Goal: Transaction & Acquisition: Subscribe to service/newsletter

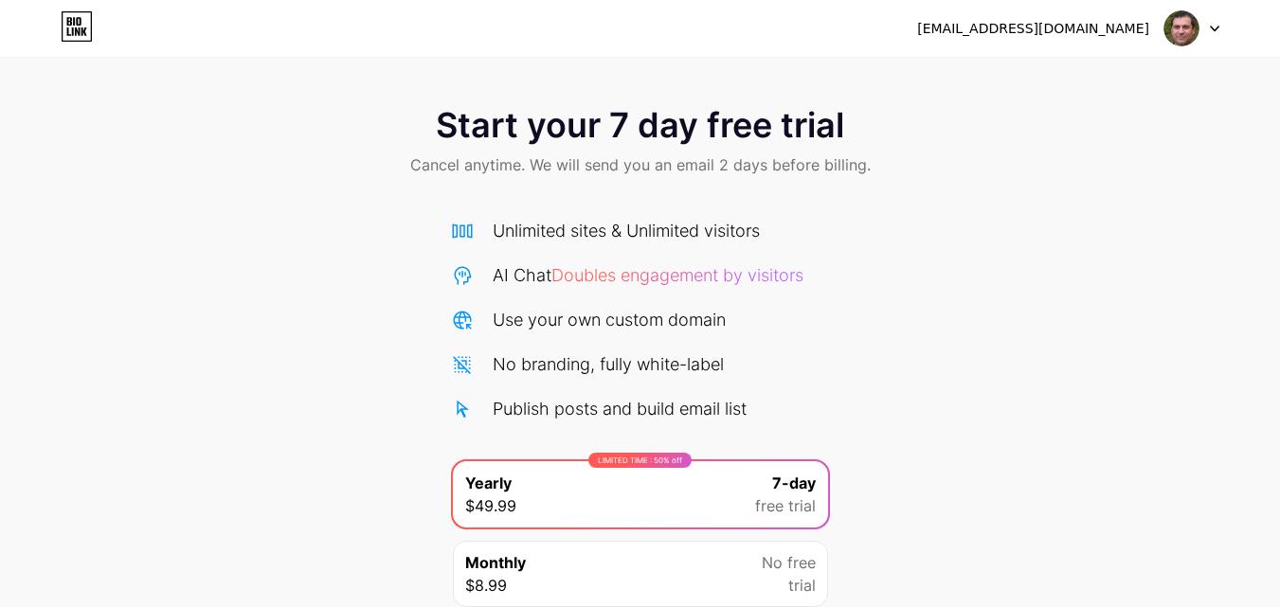
click at [1211, 30] on icon at bounding box center [1214, 29] width 9 height 7
click at [1044, 86] on li "Logout" at bounding box center [1101, 77] width 235 height 51
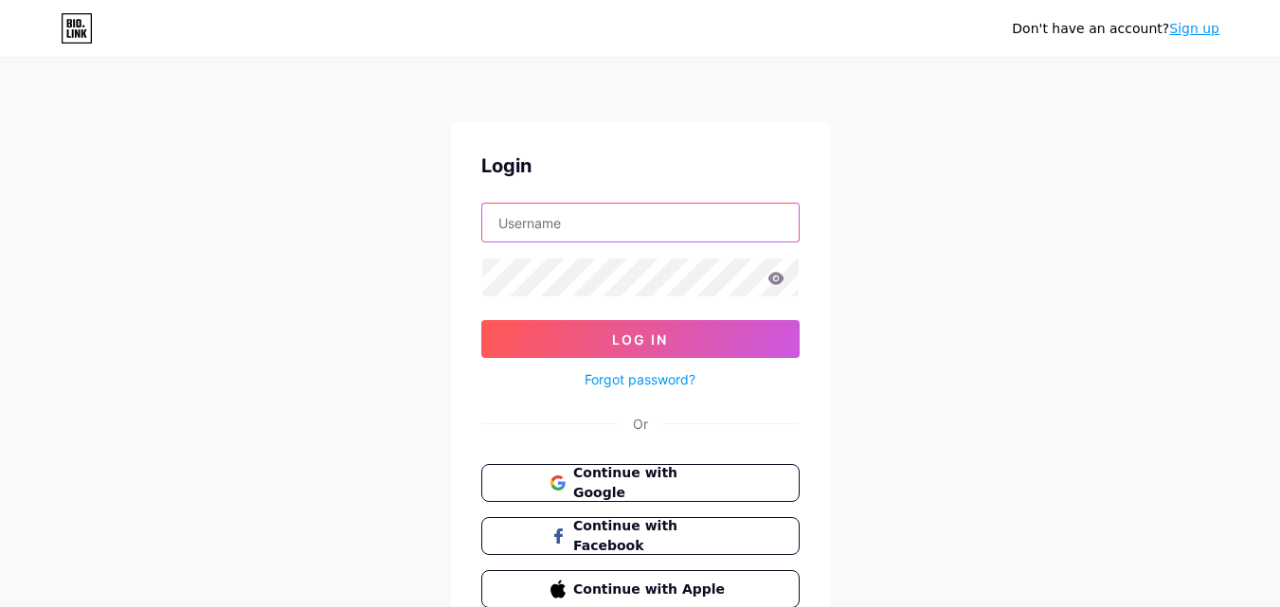
type input "xabohoc588@mirarmax.com"
click at [611, 227] on input "xabohoc588@mirarmax.com" at bounding box center [640, 223] width 317 height 38
click at [993, 192] on div "Don't have an account? Sign up Login xabohoc588@mirarmax.com Log In Forgot pass…" at bounding box center [640, 349] width 1280 height 699
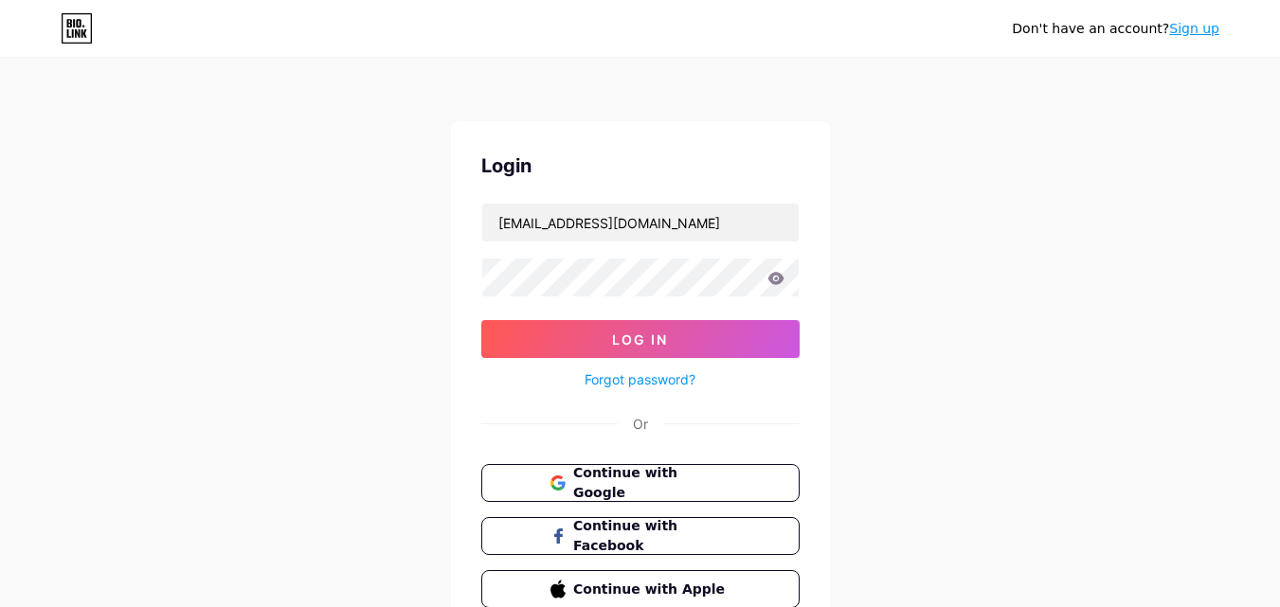
click at [1196, 26] on link "Sign up" at bounding box center [1194, 28] width 50 height 15
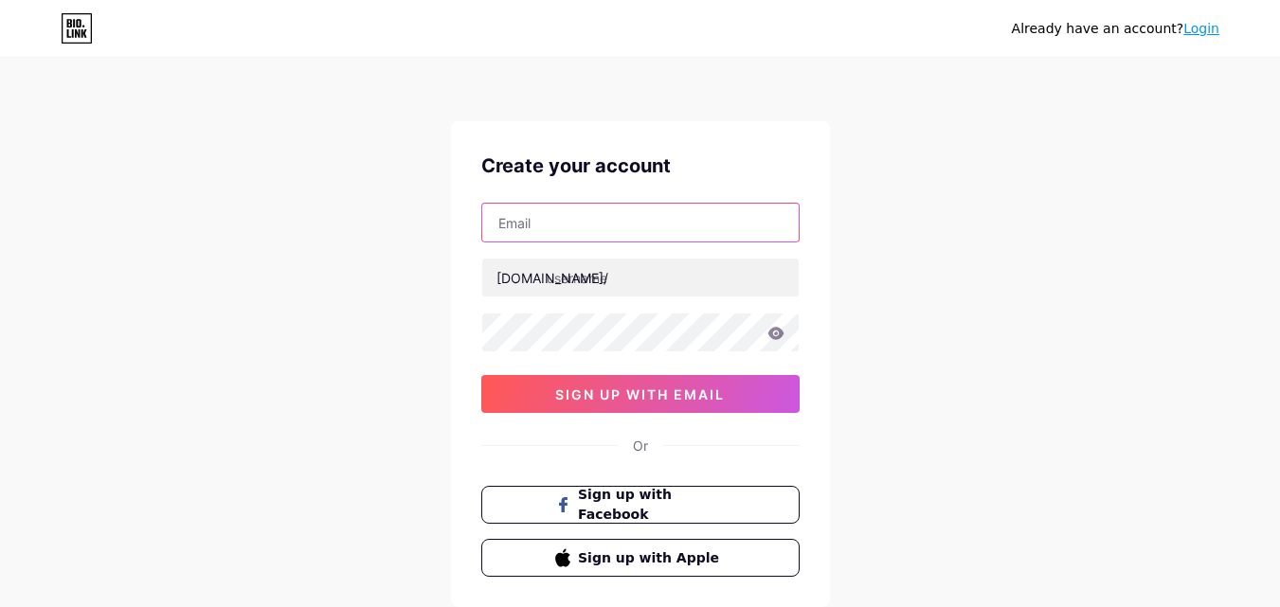
click at [594, 239] on input "text" at bounding box center [640, 223] width 317 height 38
paste input "[EMAIL_ADDRESS][DOMAIN_NAME]"
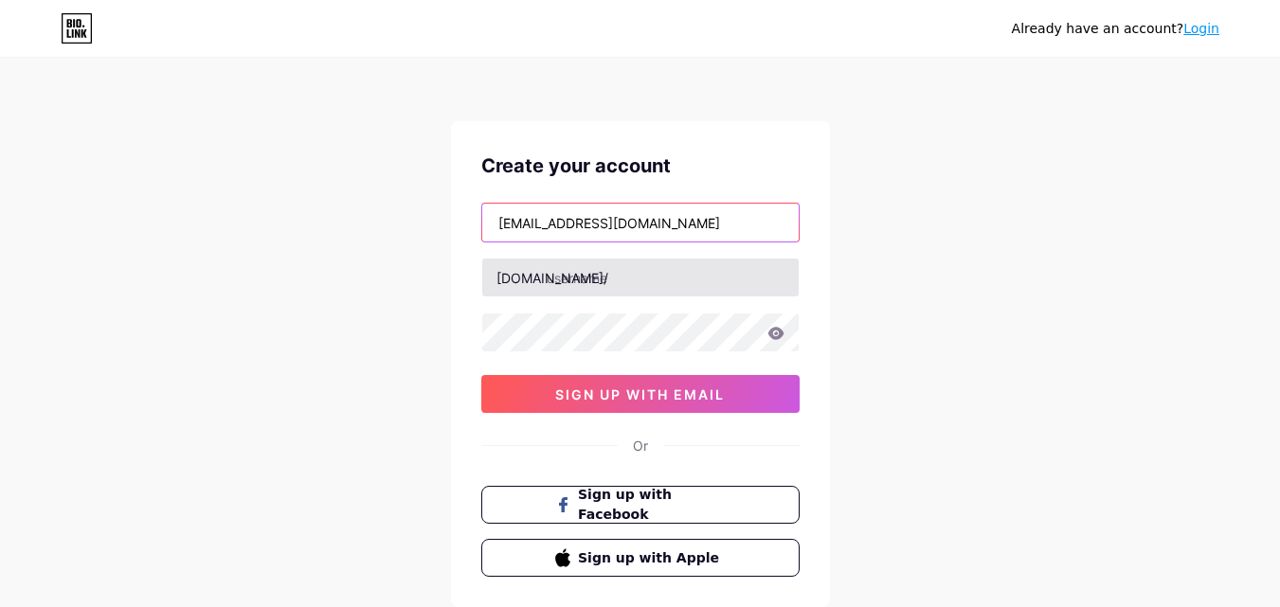
type input "[EMAIL_ADDRESS][DOMAIN_NAME]"
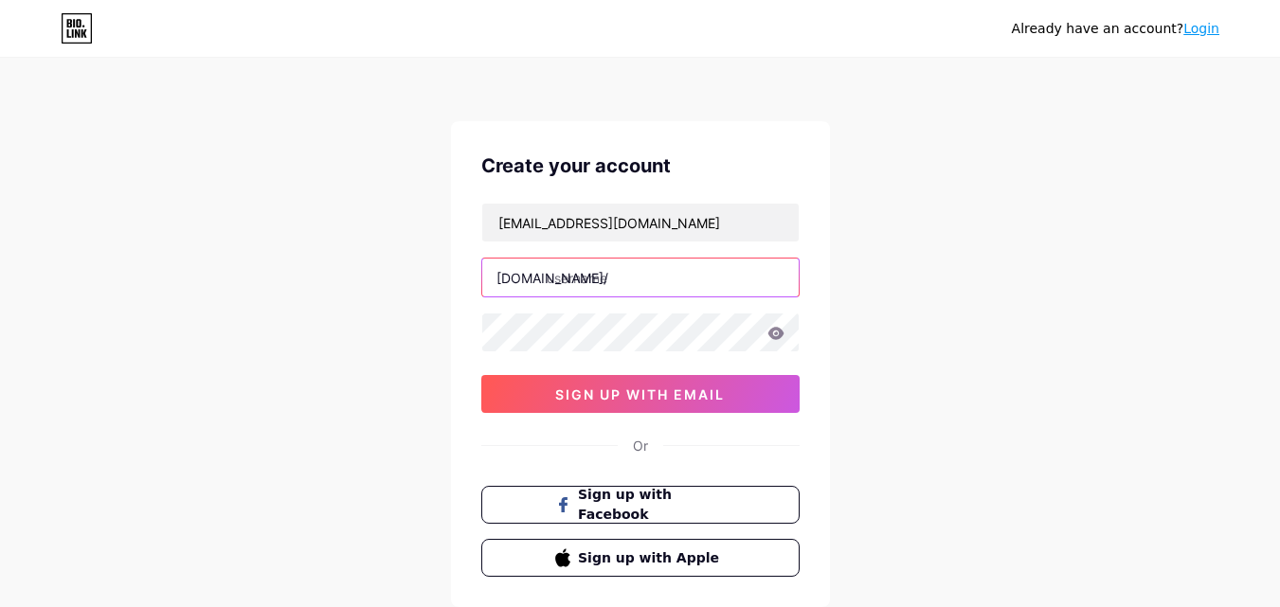
click at [606, 284] on input "text" at bounding box center [640, 278] width 317 height 38
click at [672, 290] on input "zachwillams" at bounding box center [640, 278] width 317 height 38
click at [1108, 195] on div "Already have an account? Login Create your account takef49047@dawhe.com bio.lin…" at bounding box center [640, 362] width 1280 height 725
click at [678, 283] on input "zachwillams" at bounding box center [640, 278] width 317 height 38
type input "zachwillams01"
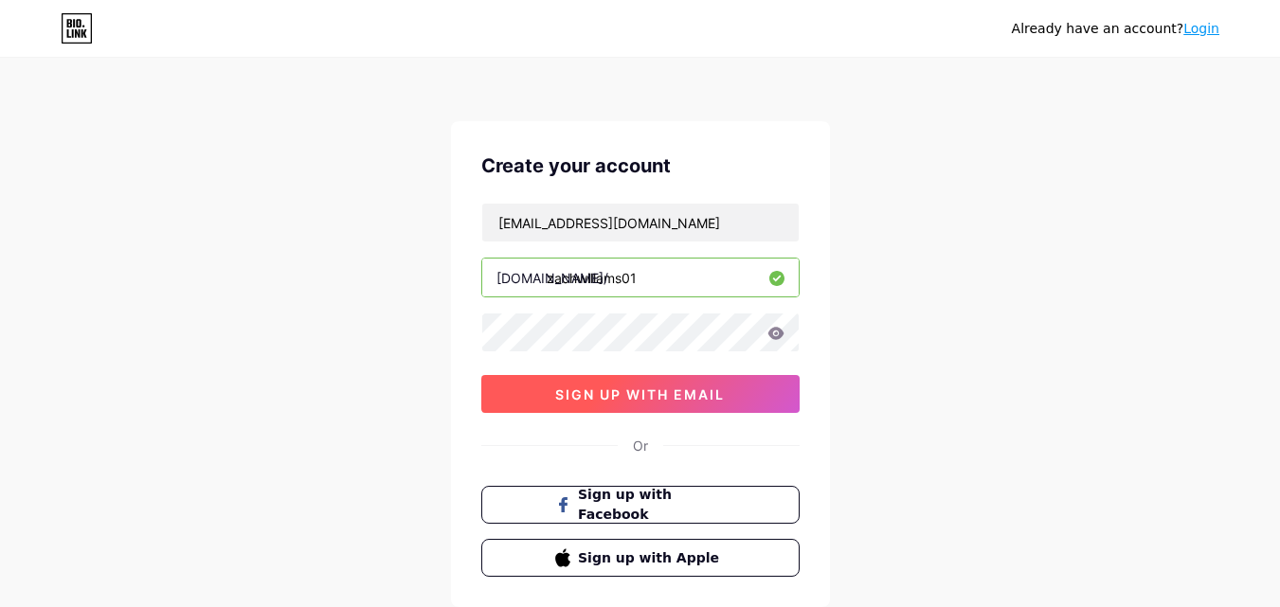
click at [656, 401] on span "sign up with email" at bounding box center [640, 395] width 170 height 16
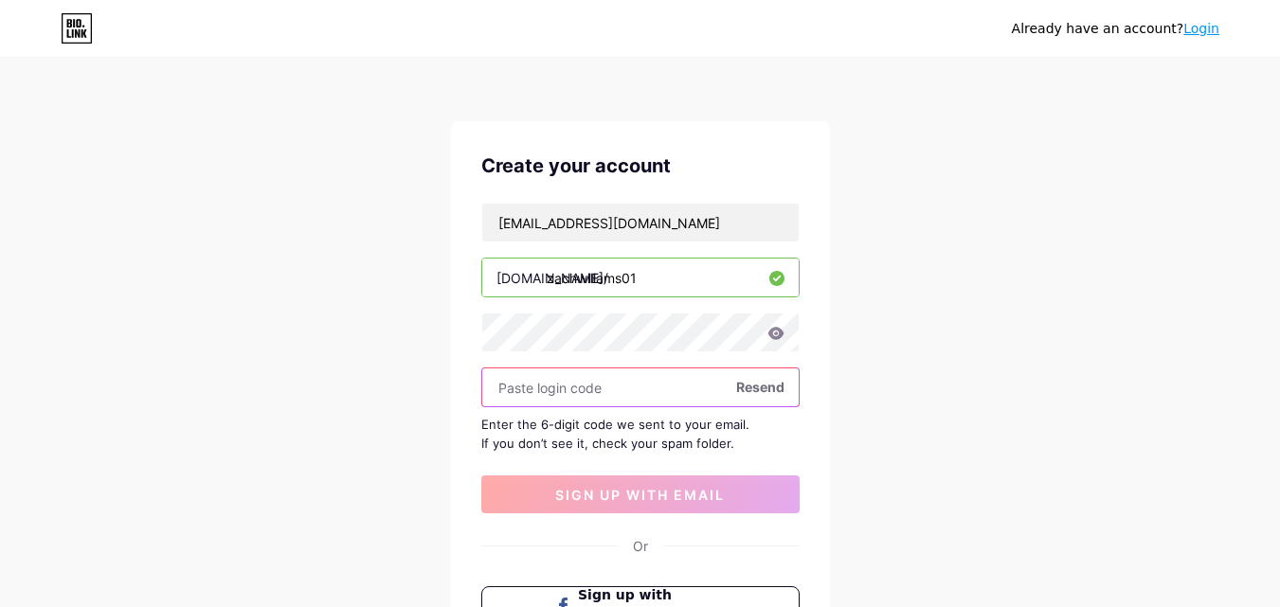
paste input "316514"
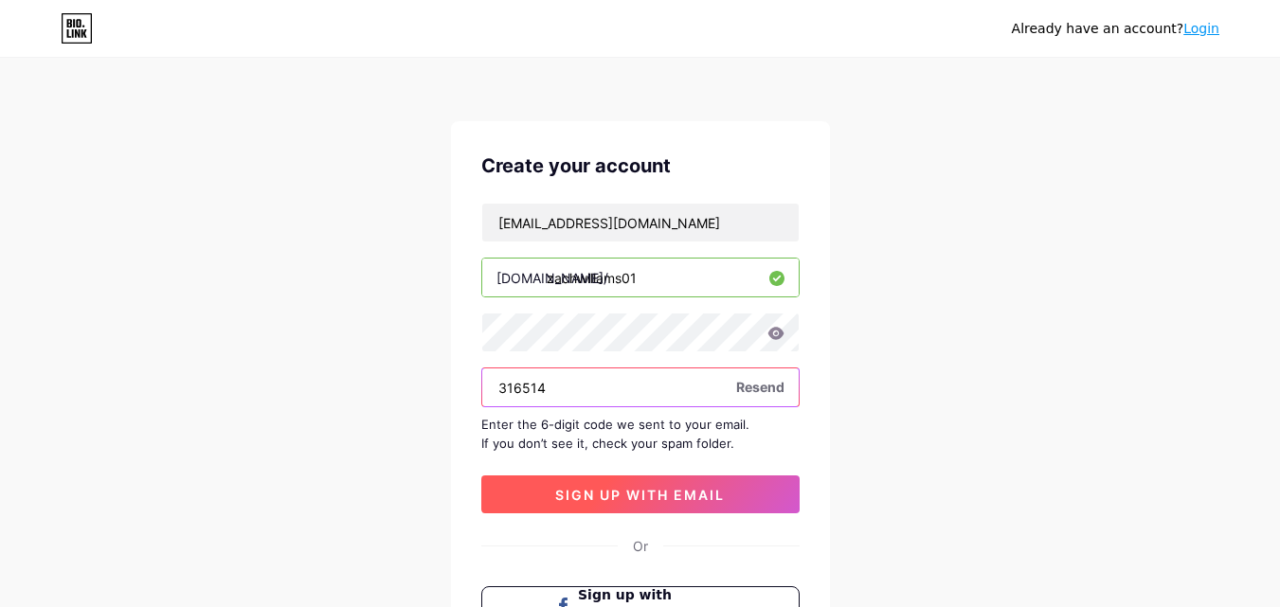
type input "316514"
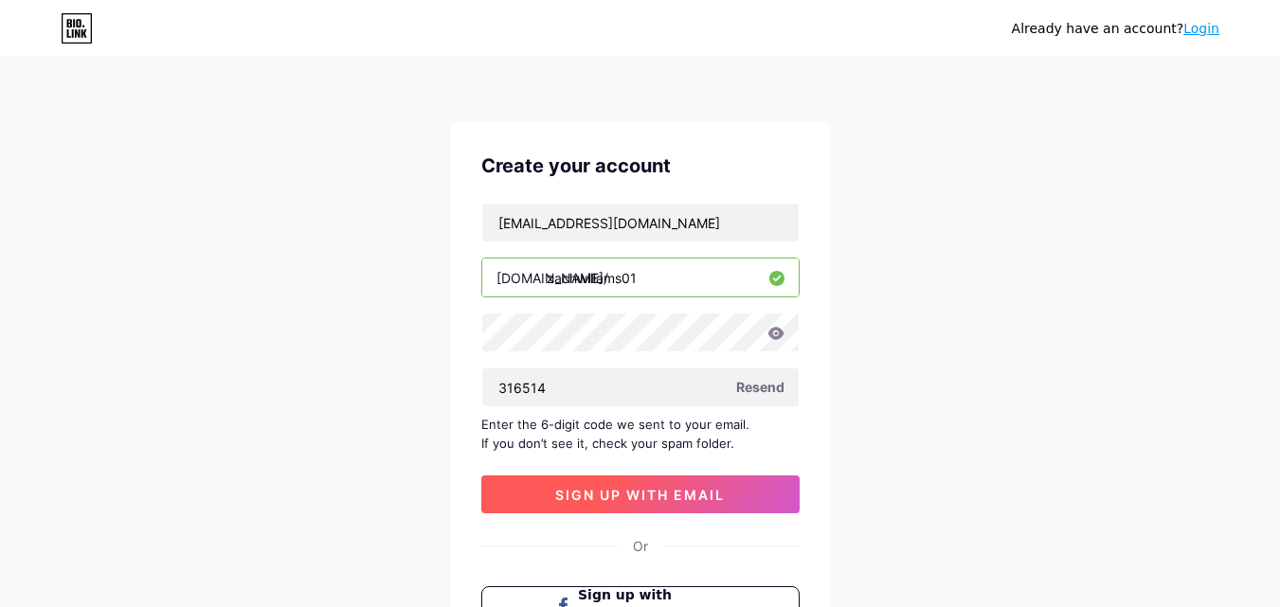
click at [657, 497] on span "sign up with email" at bounding box center [640, 495] width 170 height 16
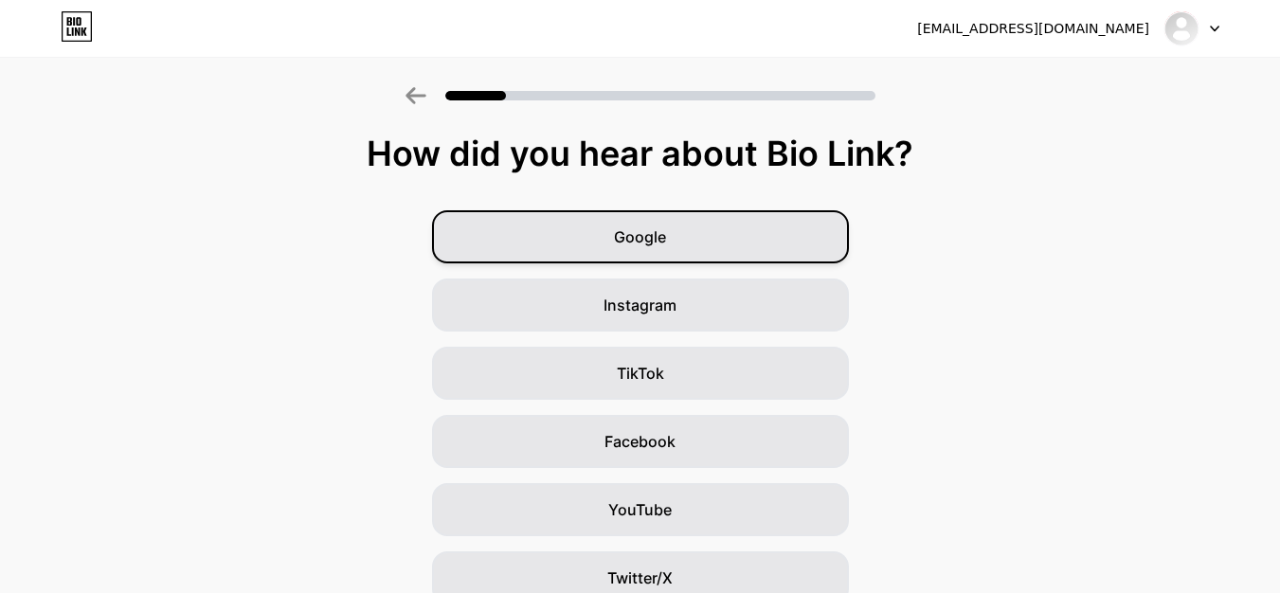
click at [665, 245] on span "Google" at bounding box center [640, 237] width 52 height 23
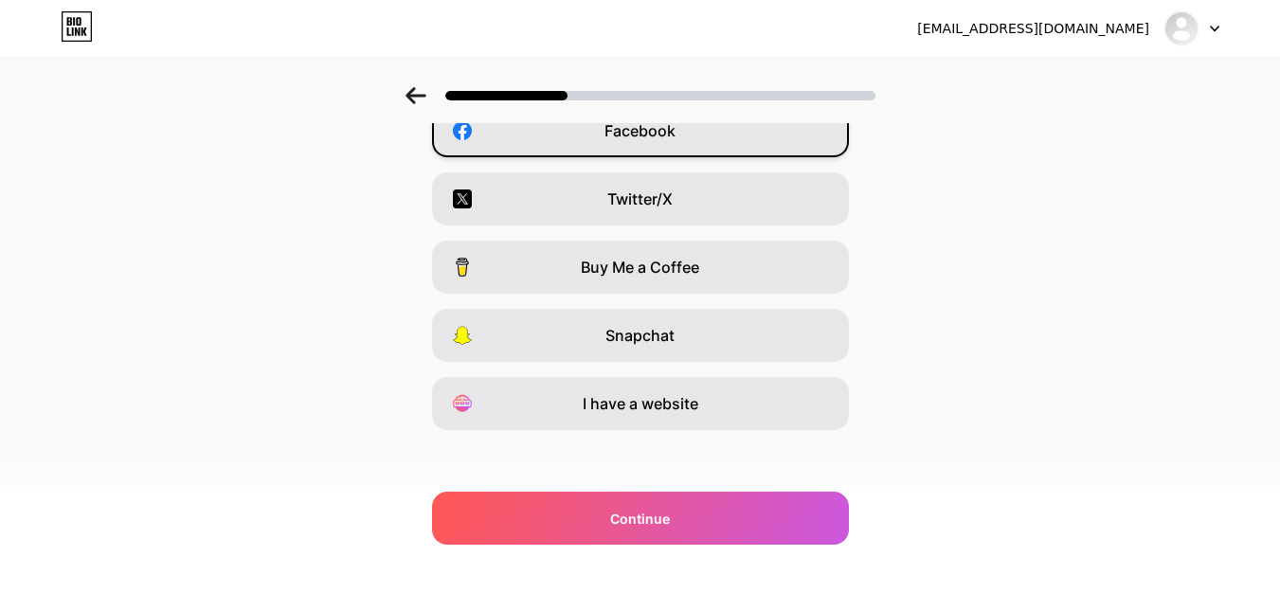
scroll to position [318, 0]
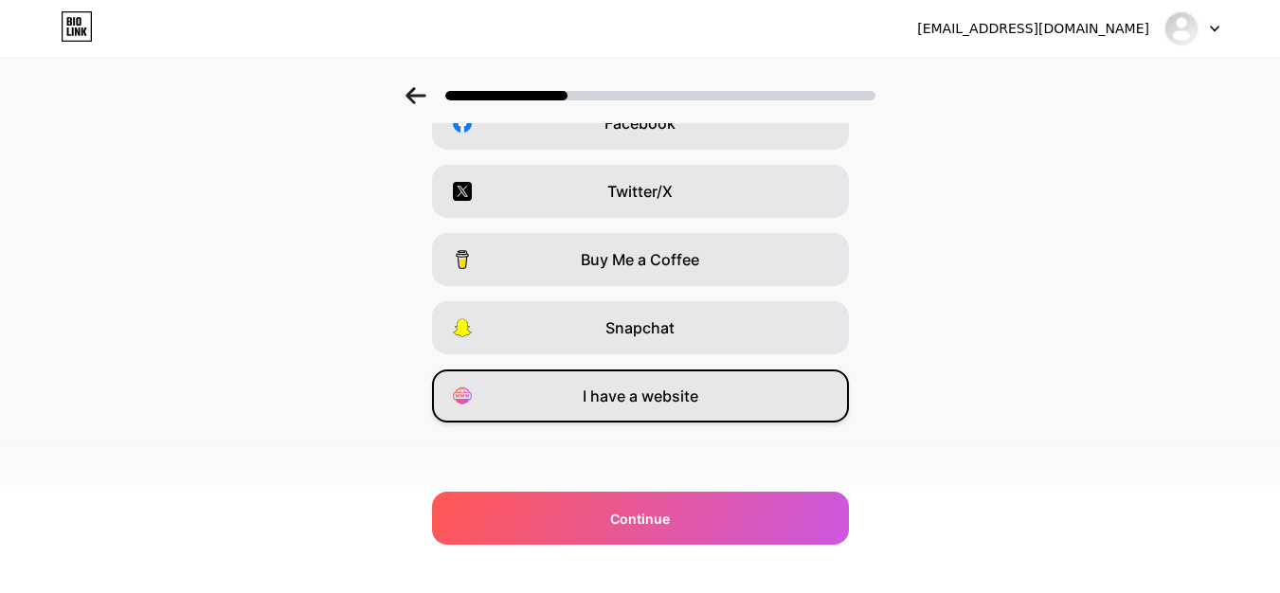
click at [723, 413] on div "I have a website" at bounding box center [640, 396] width 417 height 53
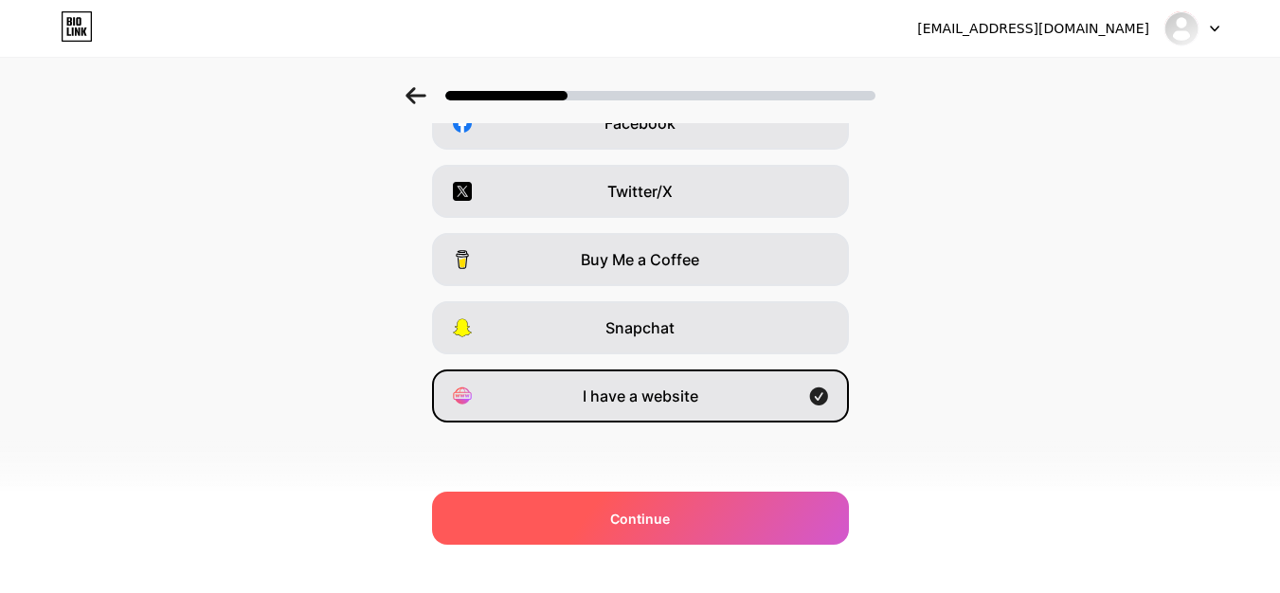
click at [681, 523] on div "Continue" at bounding box center [640, 518] width 417 height 53
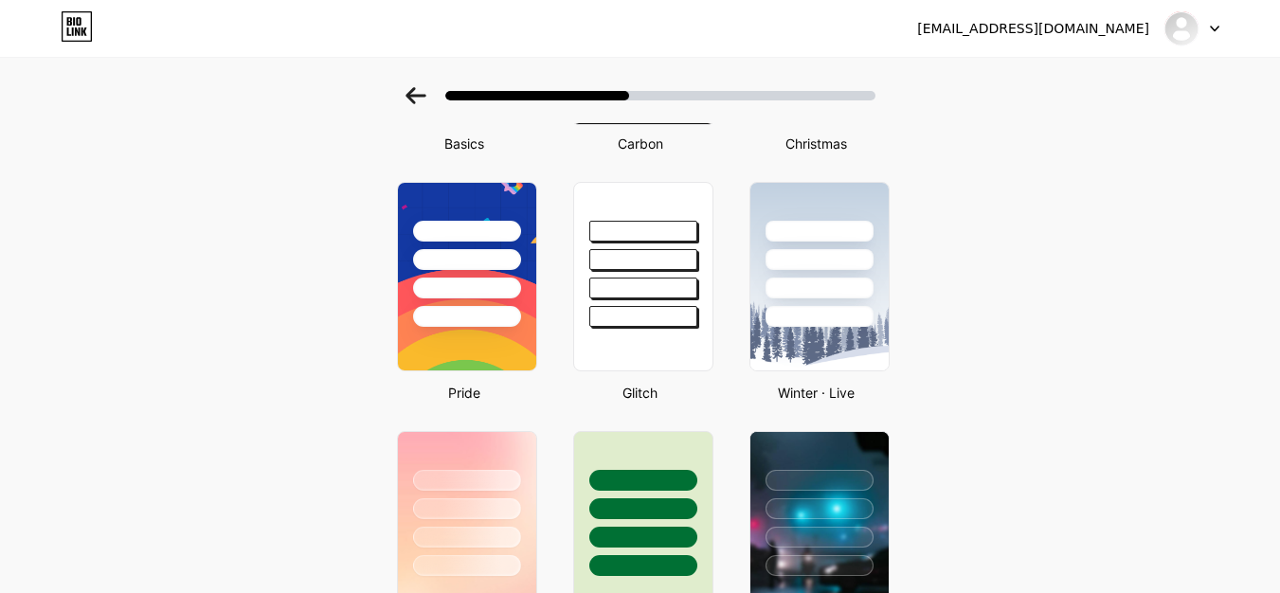
scroll to position [284, 0]
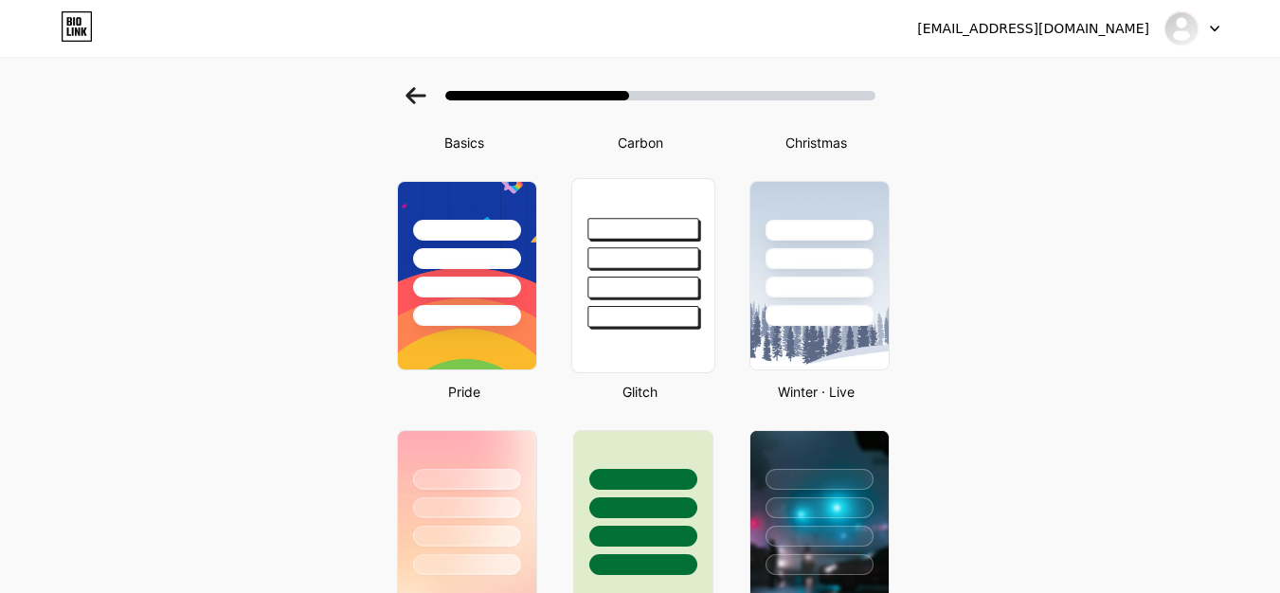
click at [661, 268] on div at bounding box center [643, 258] width 111 height 22
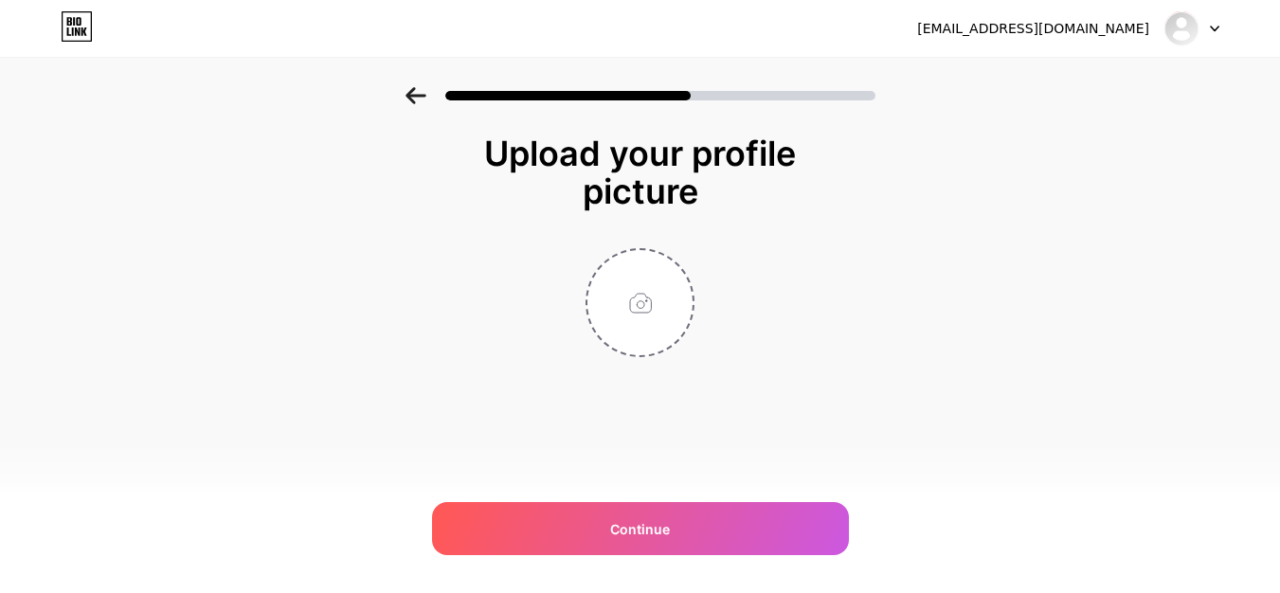
scroll to position [0, 0]
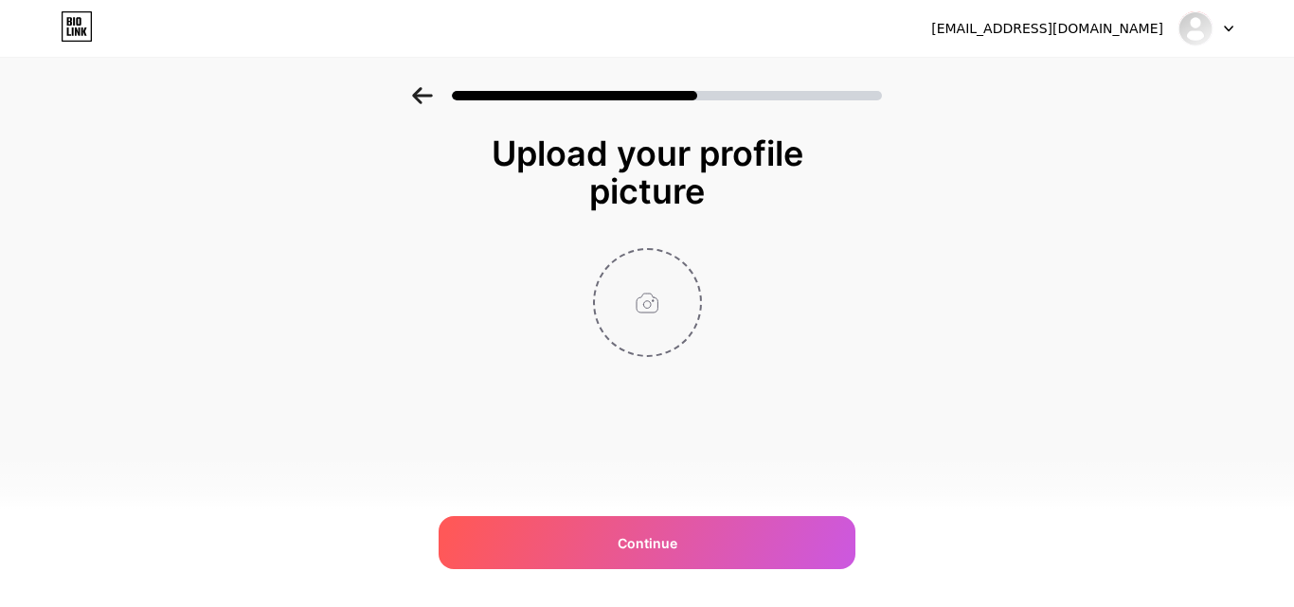
click at [630, 310] on input "file" at bounding box center [647, 302] width 105 height 105
type input "C:\fakepath\Face (3).jpeg"
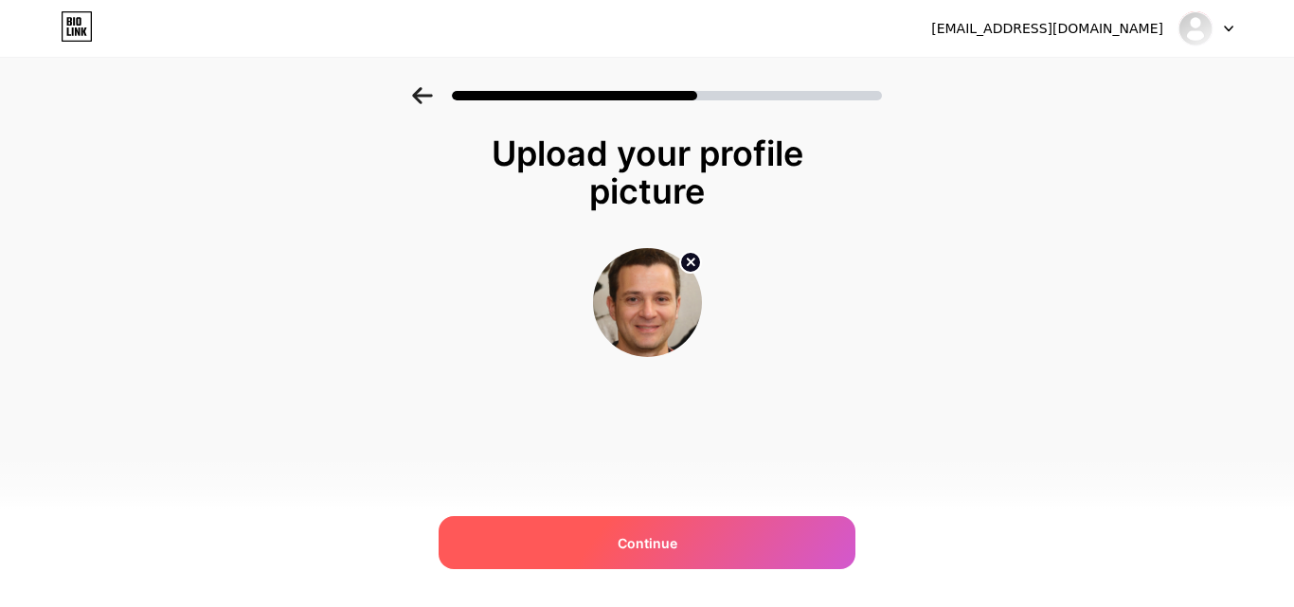
click at [662, 534] on span "Continue" at bounding box center [648, 544] width 60 height 20
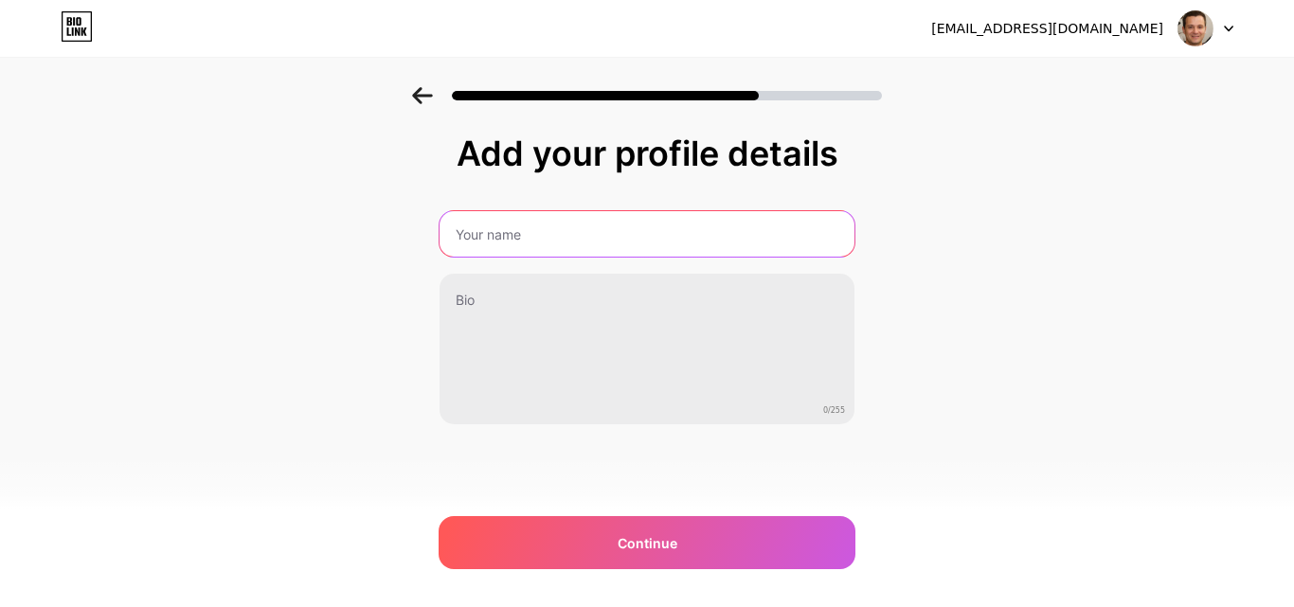
click at [546, 244] on input "text" at bounding box center [647, 233] width 415 height 45
type input "Zach Williams"
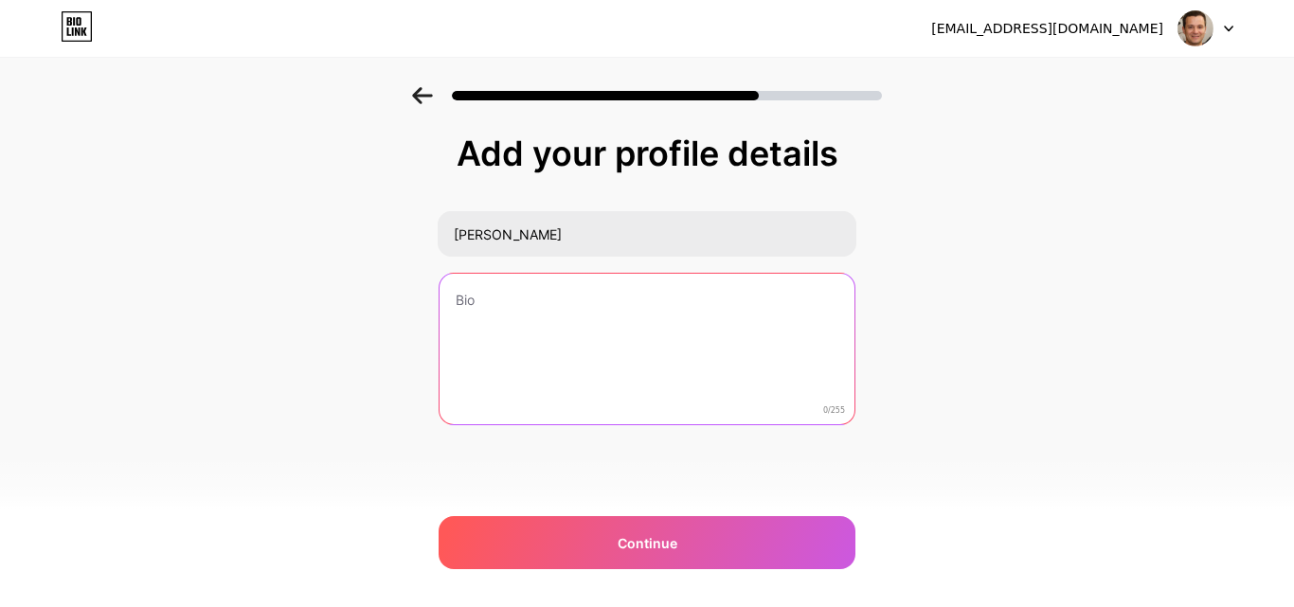
click at [553, 303] on textarea at bounding box center [647, 350] width 415 height 153
paste textarea "I'm Zach Williams, a Hysterectomy specialist. I've been in the profession for f…"
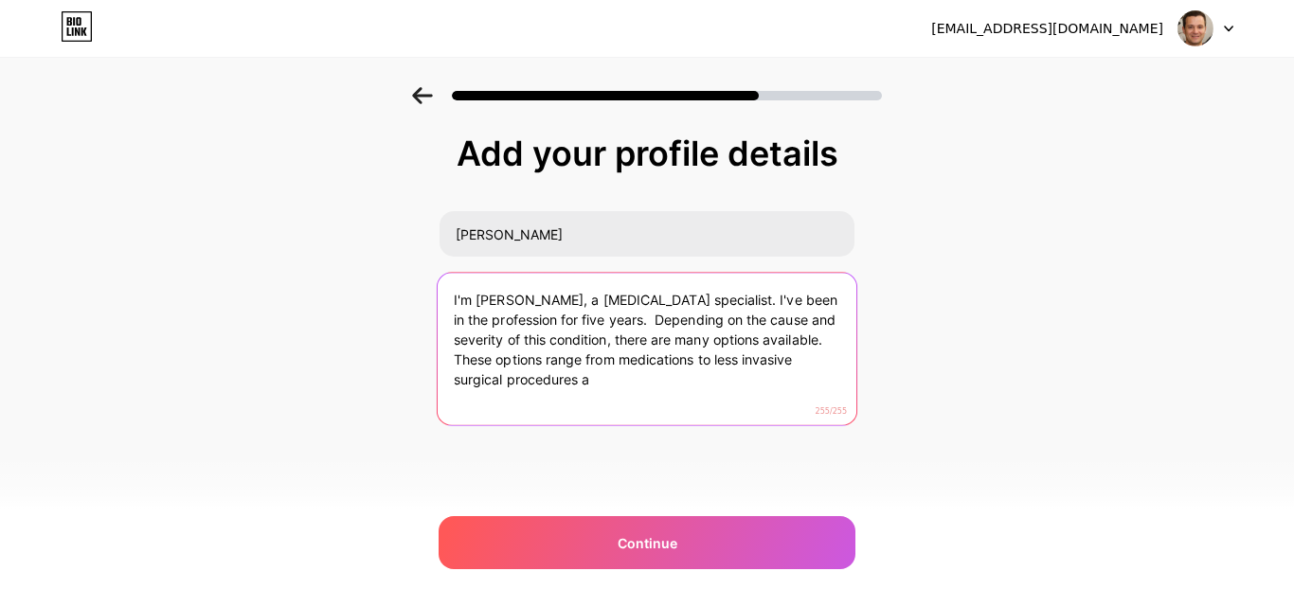
drag, startPoint x: 455, startPoint y: 360, endPoint x: 630, endPoint y: 392, distance: 178.2
click at [630, 392] on textarea "I'm Zach Williams, a Hysterectomy specialist. I've been in the profession for f…" at bounding box center [647, 350] width 419 height 154
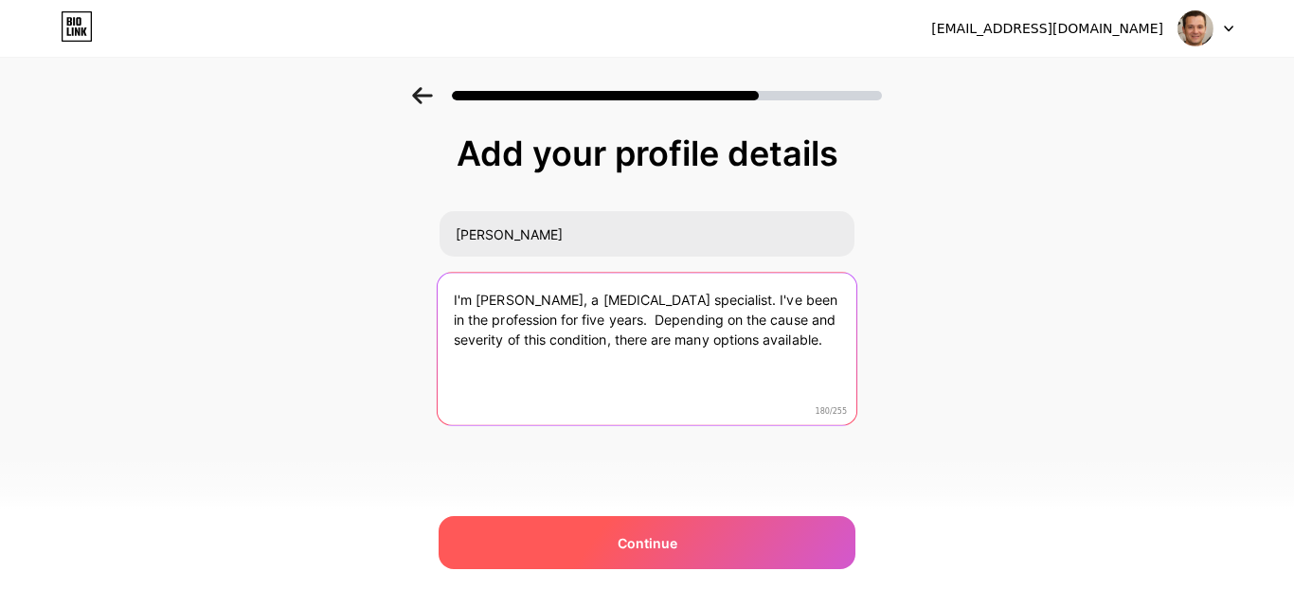
type textarea "I'm Zach Williams, a Hysterectomy specialist. I've been in the profession for f…"
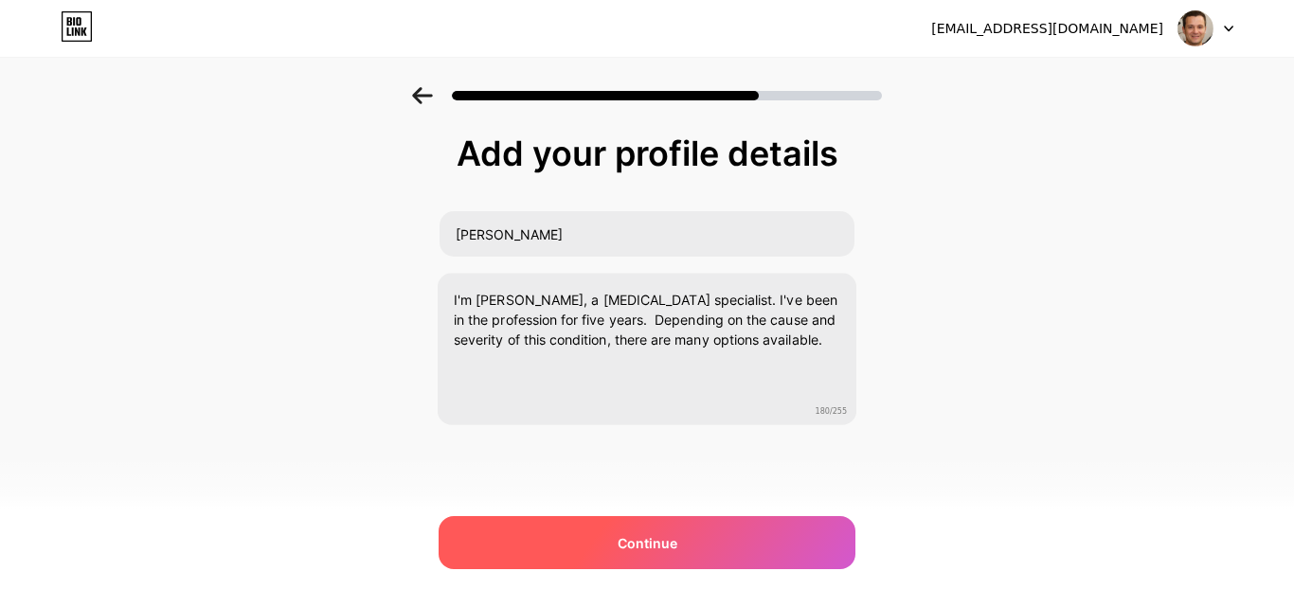
click at [622, 532] on div "Continue" at bounding box center [647, 542] width 417 height 53
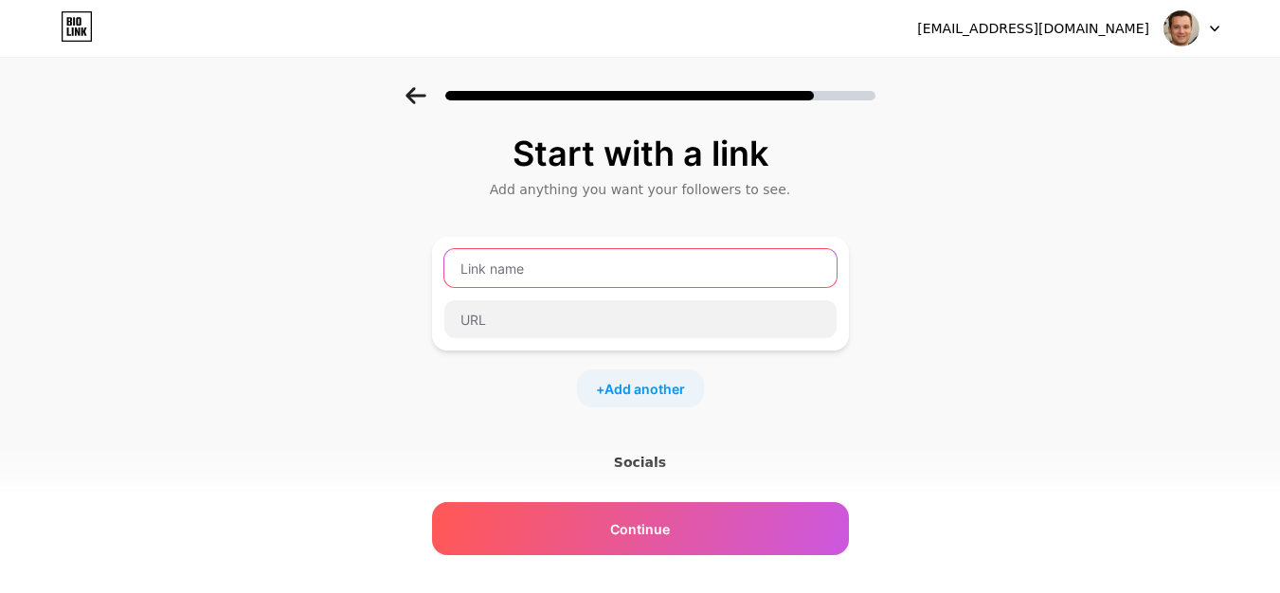
click at [577, 275] on input "text" at bounding box center [640, 268] width 392 height 38
paste input "https://healthcheckbox.com/alternatives-to-hysterectomy/"
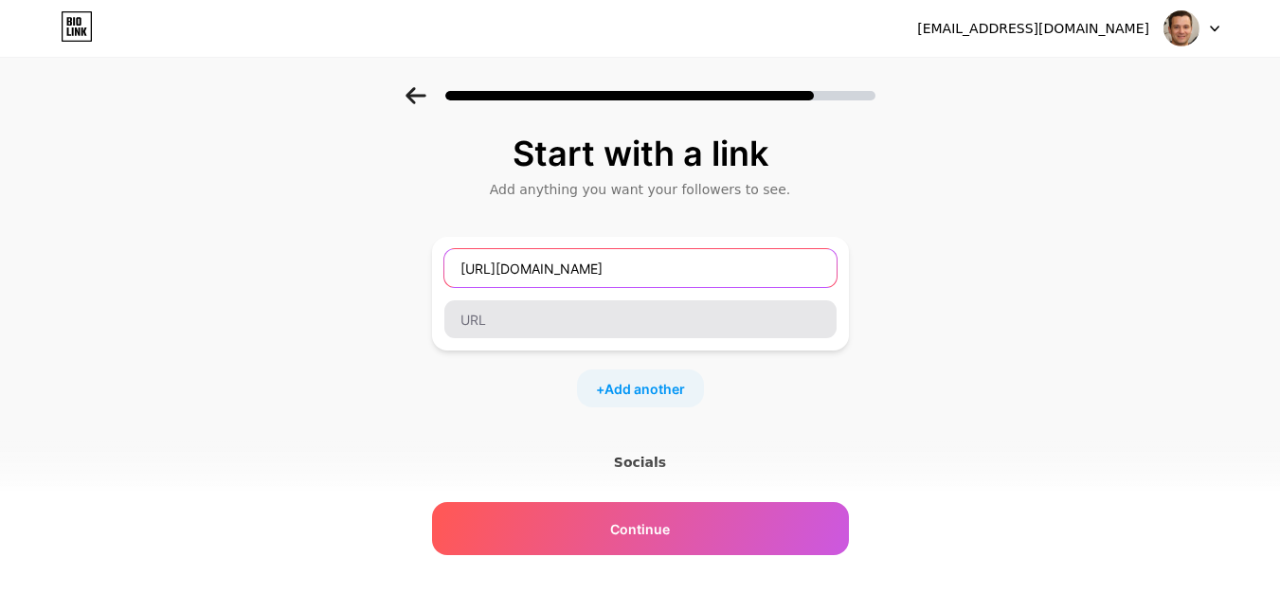
type input "https://healthcheckbox.com/alternatives-to-hysterectomy/"
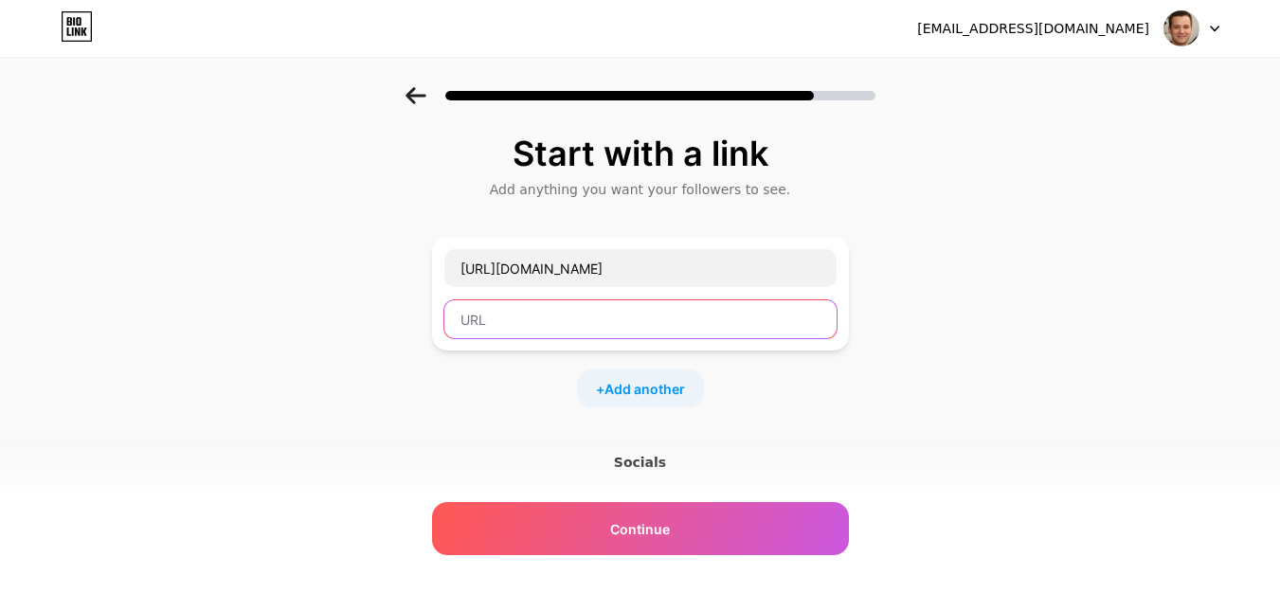
scroll to position [0, 0]
click at [586, 303] on input "text" at bounding box center [640, 319] width 392 height 38
paste input "https://healthcheckbox.com/alternatives-to-hysterectomy/"
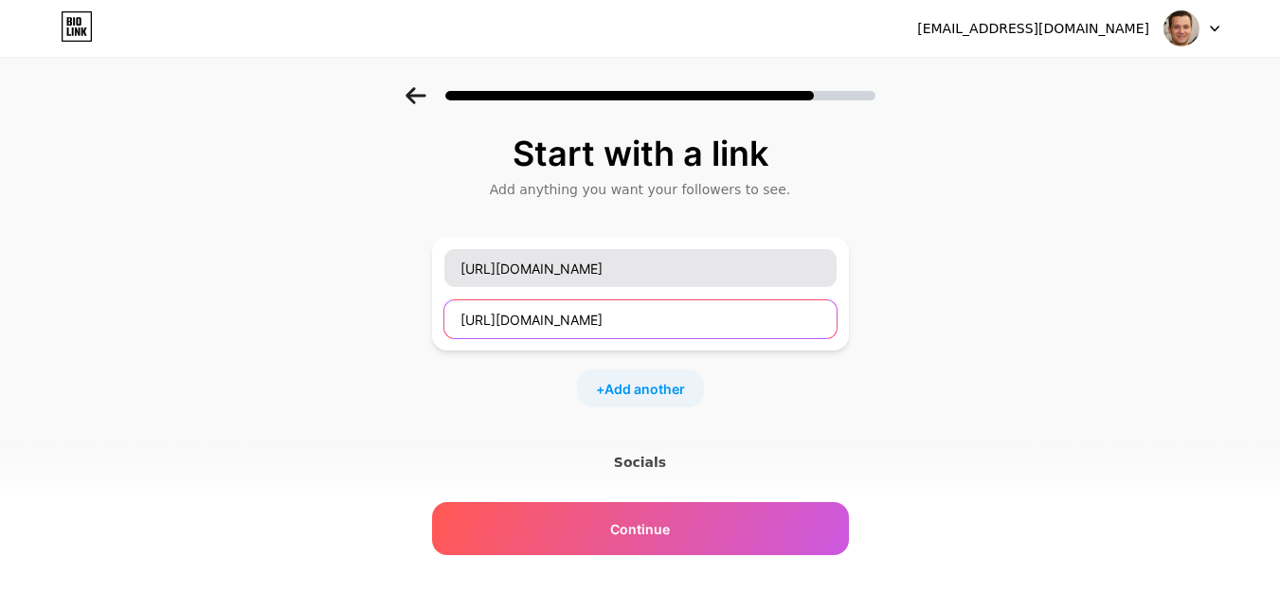
type input "https://healthcheckbox.com/alternatives-to-hysterectomy/"
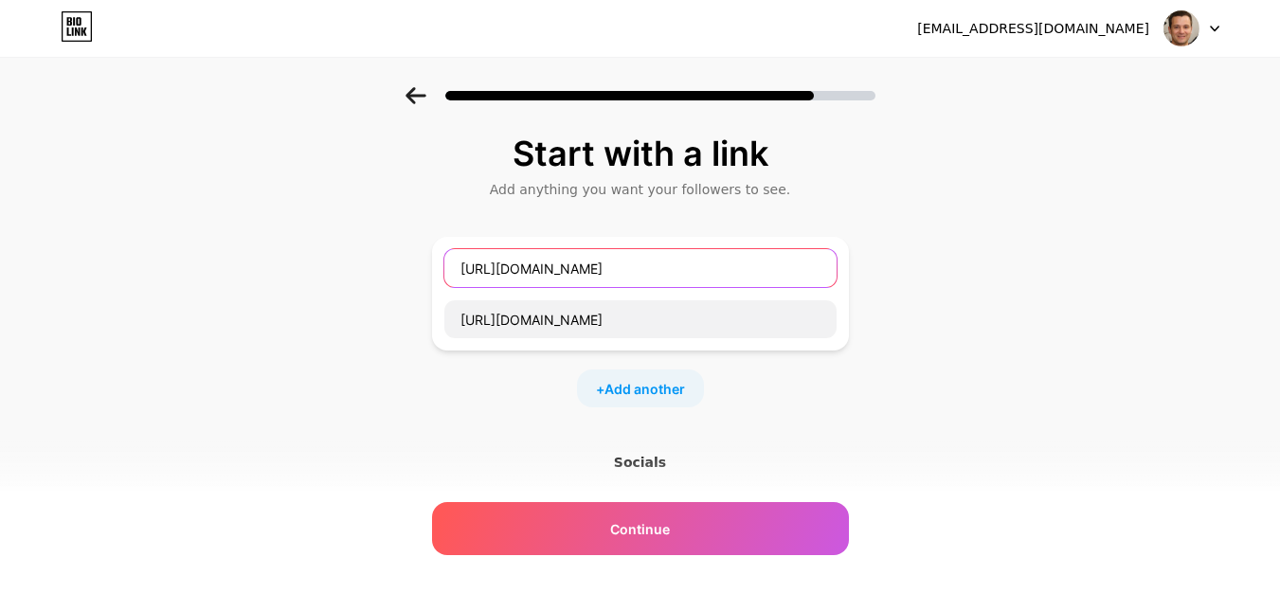
click at [590, 268] on input "https://healthcheckbox.com/alternatives-to-hysterectomy/" at bounding box center [640, 268] width 392 height 38
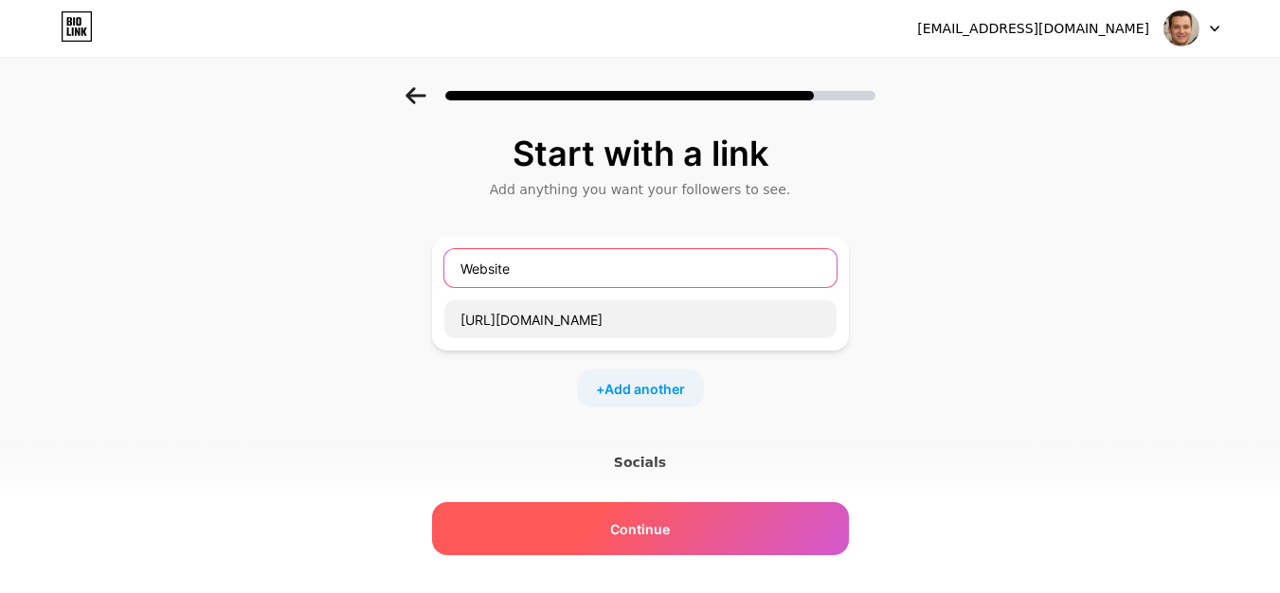
type input "Website"
click at [666, 514] on div "Continue" at bounding box center [640, 528] width 417 height 53
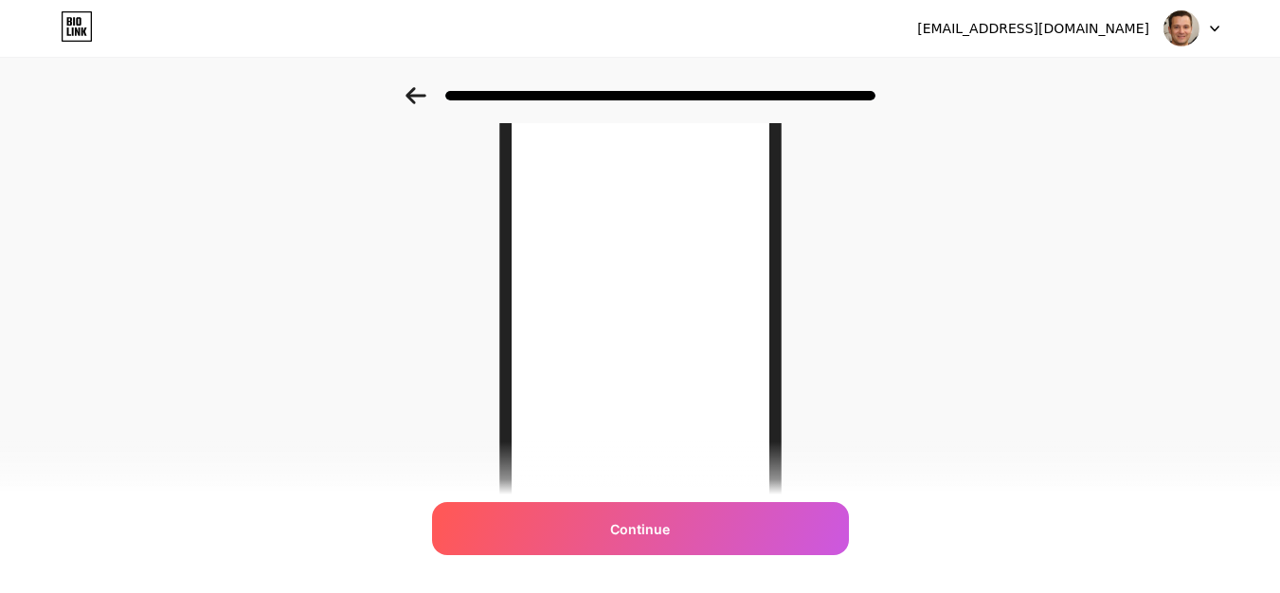
scroll to position [190, 0]
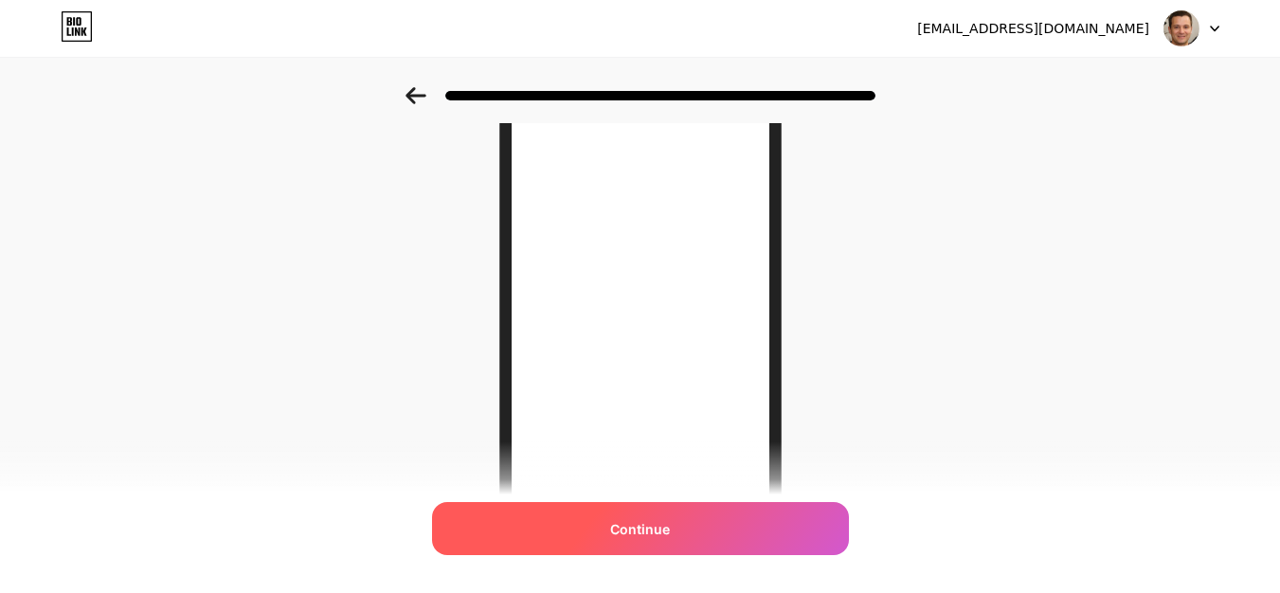
click at [635, 521] on span "Continue" at bounding box center [640, 529] width 60 height 20
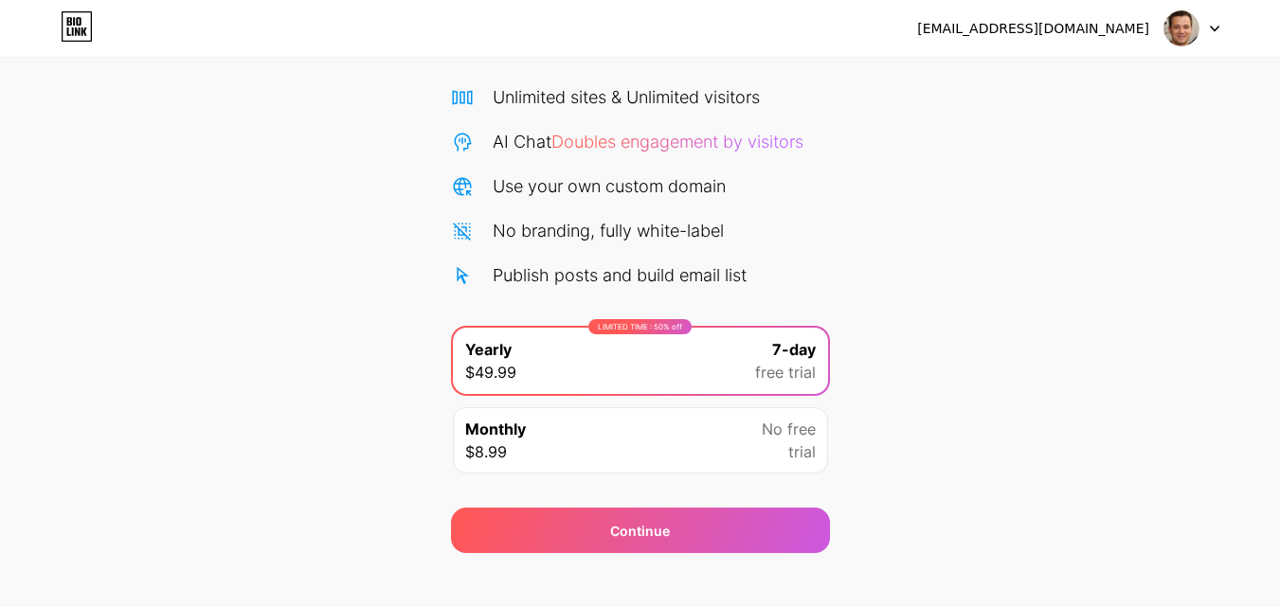
scroll to position [155, 0]
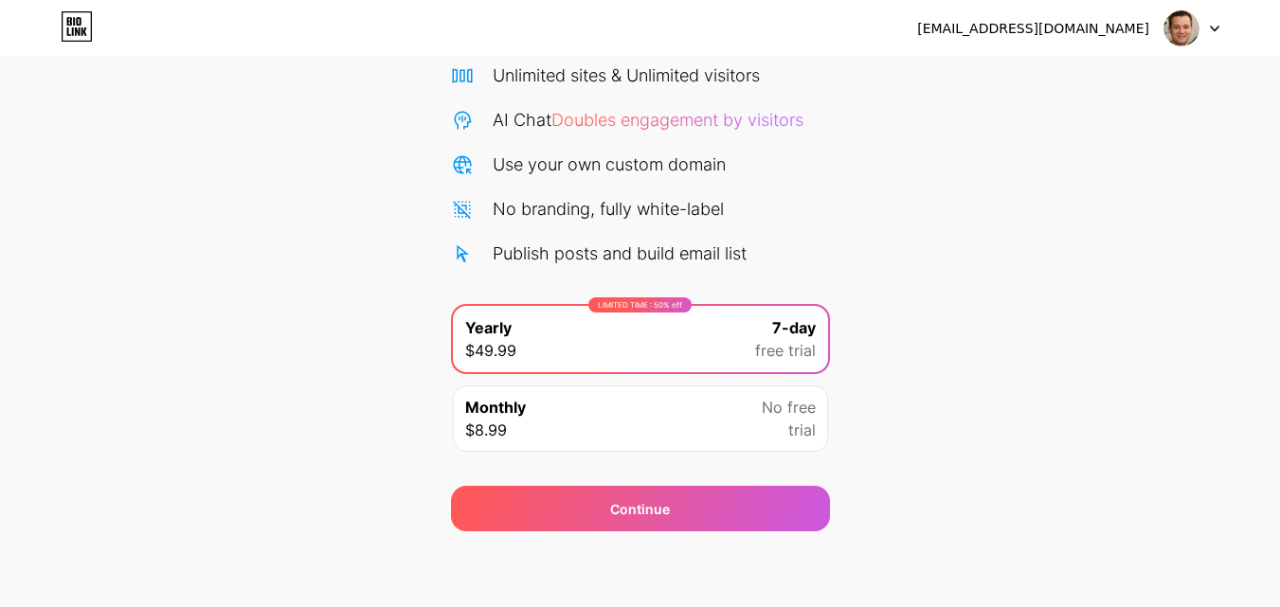
click at [903, 219] on div "Start your 7 day free trial Cancel anytime. We will send you an email 2 days be…" at bounding box center [640, 232] width 1280 height 600
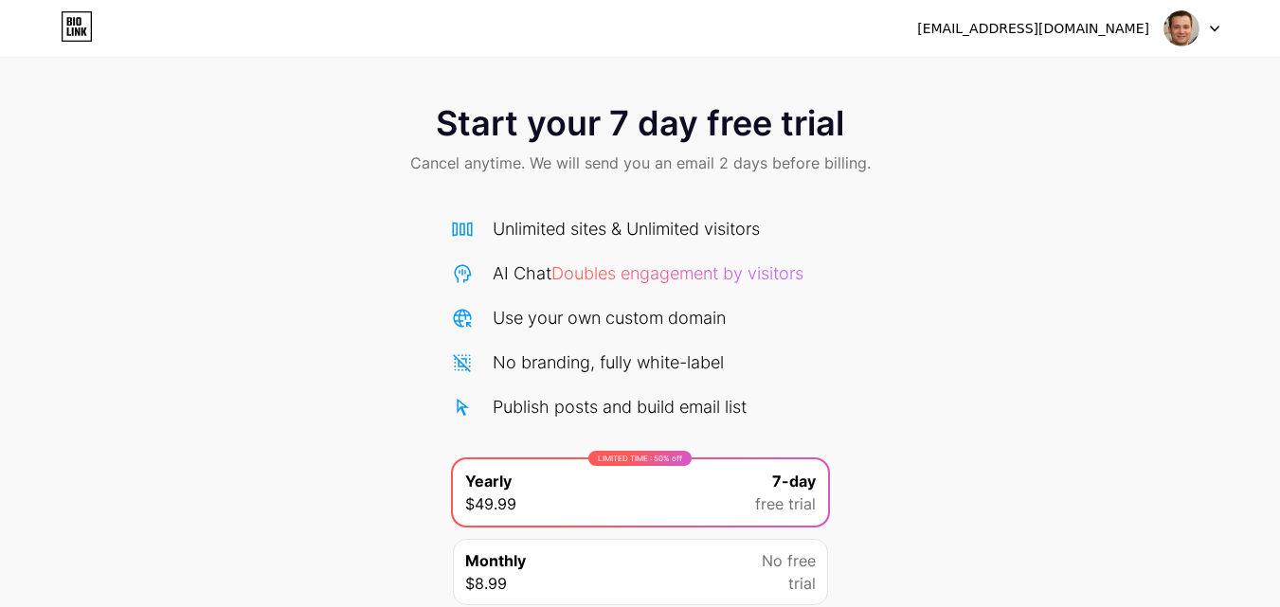
scroll to position [0, 0]
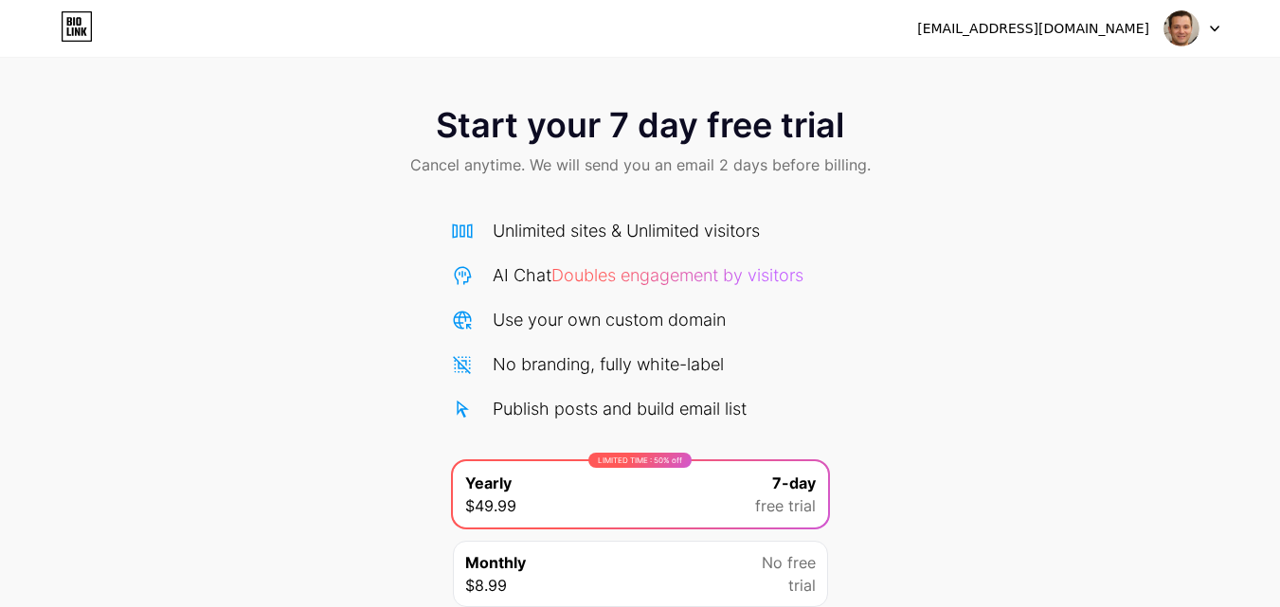
click at [1174, 29] on img at bounding box center [1182, 28] width 36 height 36
click at [1095, 15] on div "[EMAIL_ADDRESS][DOMAIN_NAME]" at bounding box center [1068, 28] width 302 height 34
click at [1073, 26] on div "[EMAIL_ADDRESS][DOMAIN_NAME]" at bounding box center [1033, 29] width 232 height 20
click at [777, 123] on span "Start your 7 day free trial" at bounding box center [640, 125] width 408 height 38
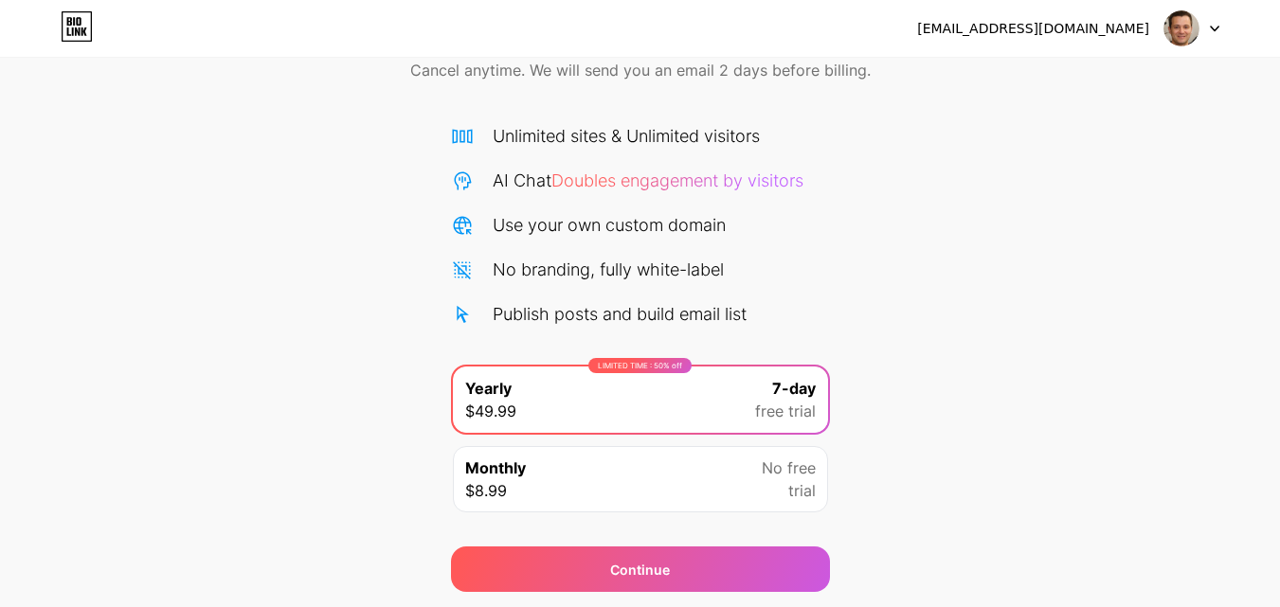
scroll to position [155, 0]
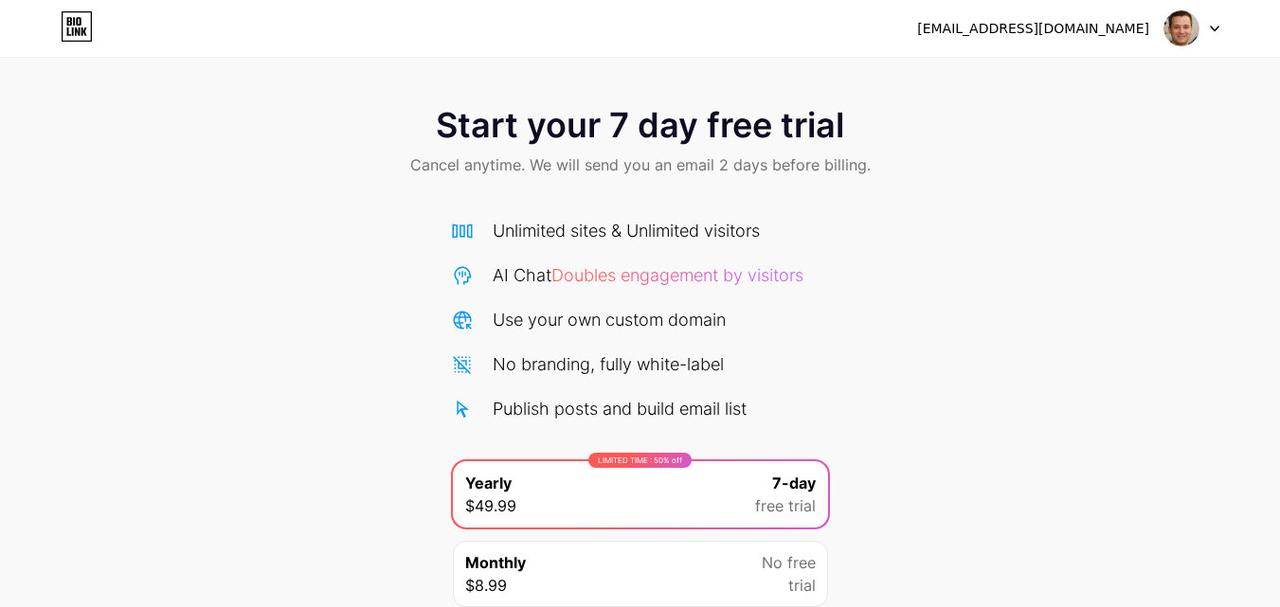
click at [1223, 23] on div "takef49047@dawhe.com Logout" at bounding box center [640, 28] width 1280 height 34
click at [1220, 27] on div "takef49047@dawhe.com Logout" at bounding box center [640, 28] width 1280 height 34
click at [1218, 28] on icon at bounding box center [1214, 29] width 9 height 7
click at [1189, 33] on img at bounding box center [1182, 28] width 36 height 36
click at [1188, 36] on img at bounding box center [1182, 28] width 36 height 36
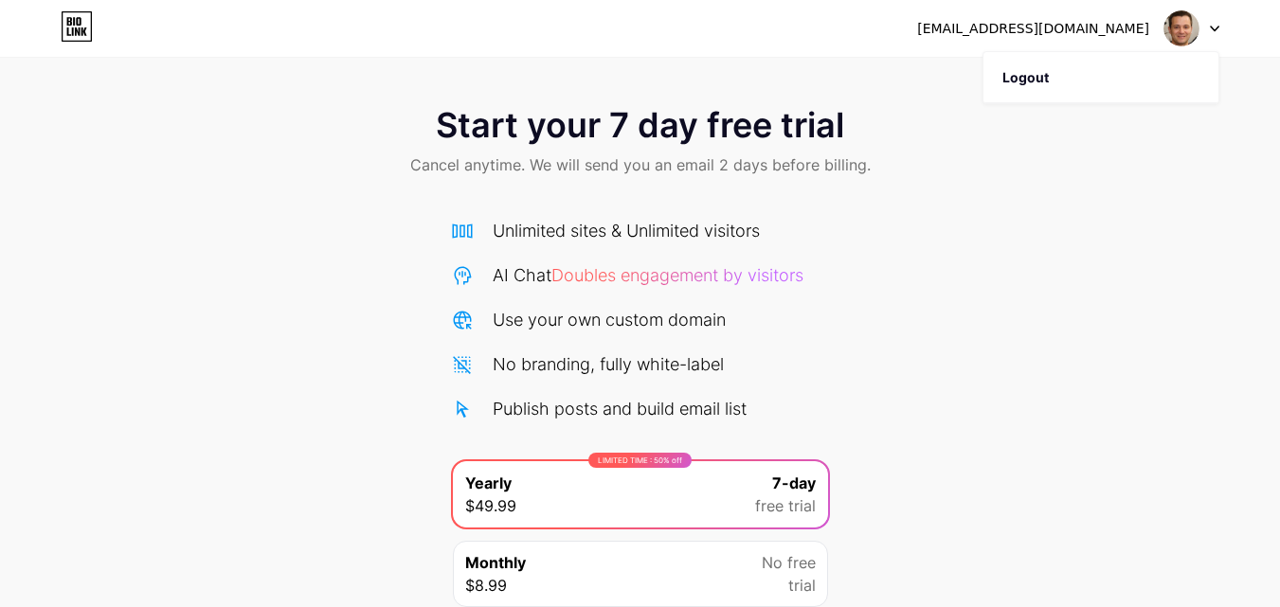
click at [1038, 20] on div "[EMAIL_ADDRESS][DOMAIN_NAME]" at bounding box center [1033, 29] width 232 height 20
click at [1062, 38] on div "[EMAIL_ADDRESS][DOMAIN_NAME]" at bounding box center [1033, 29] width 232 height 20
click at [548, 237] on div "Unlimited sites & Unlimited visitors" at bounding box center [626, 231] width 267 height 26
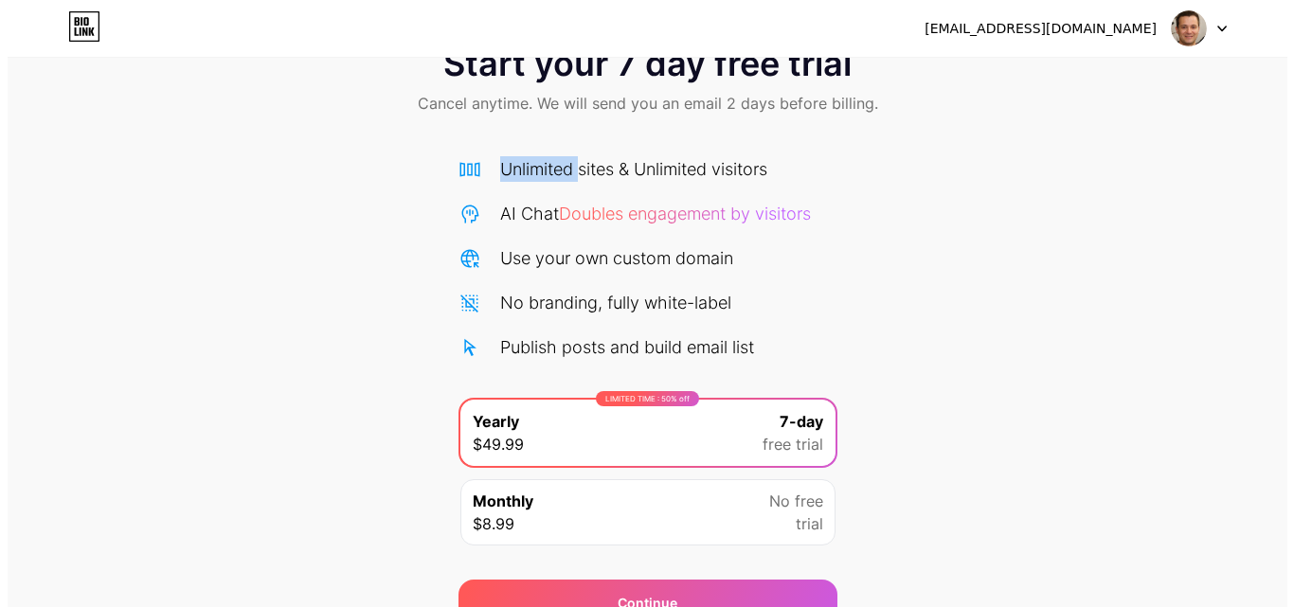
scroll to position [155, 0]
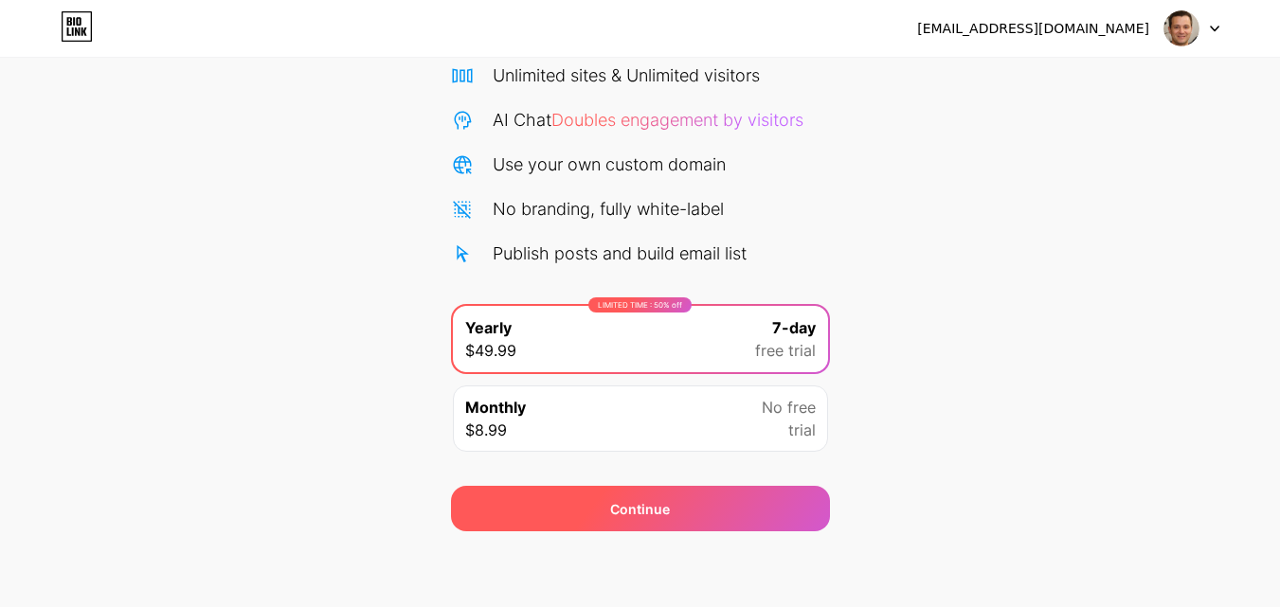
click at [632, 522] on div "Continue" at bounding box center [640, 508] width 379 height 45
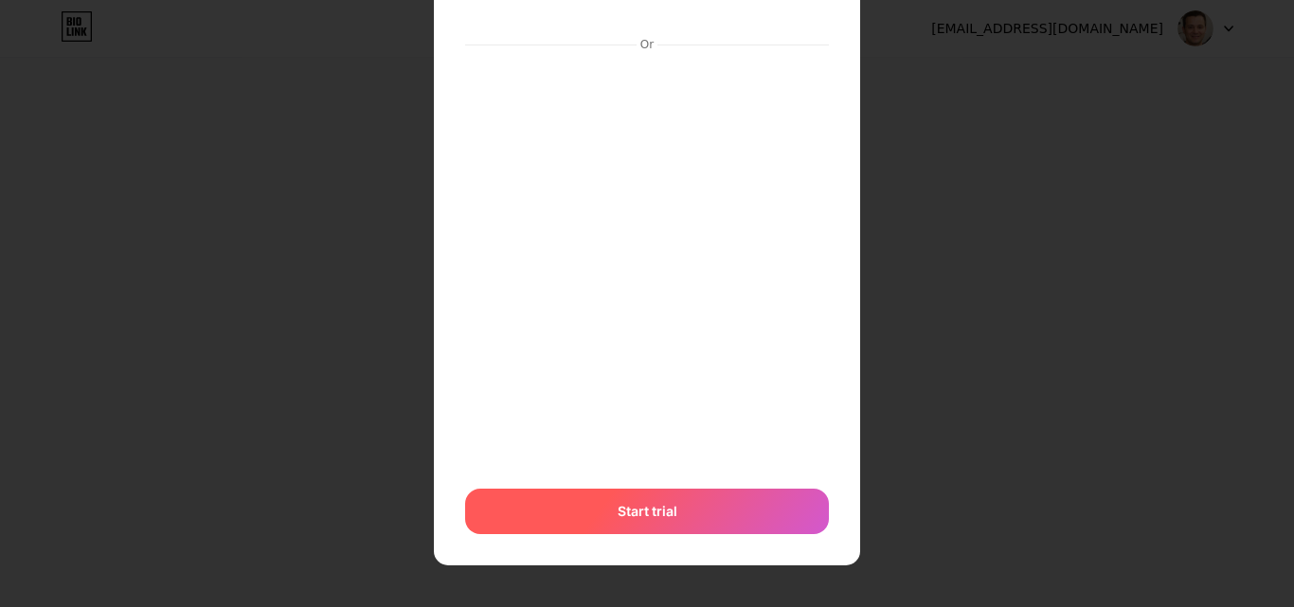
click at [651, 501] on span "Start trial" at bounding box center [648, 511] width 60 height 20
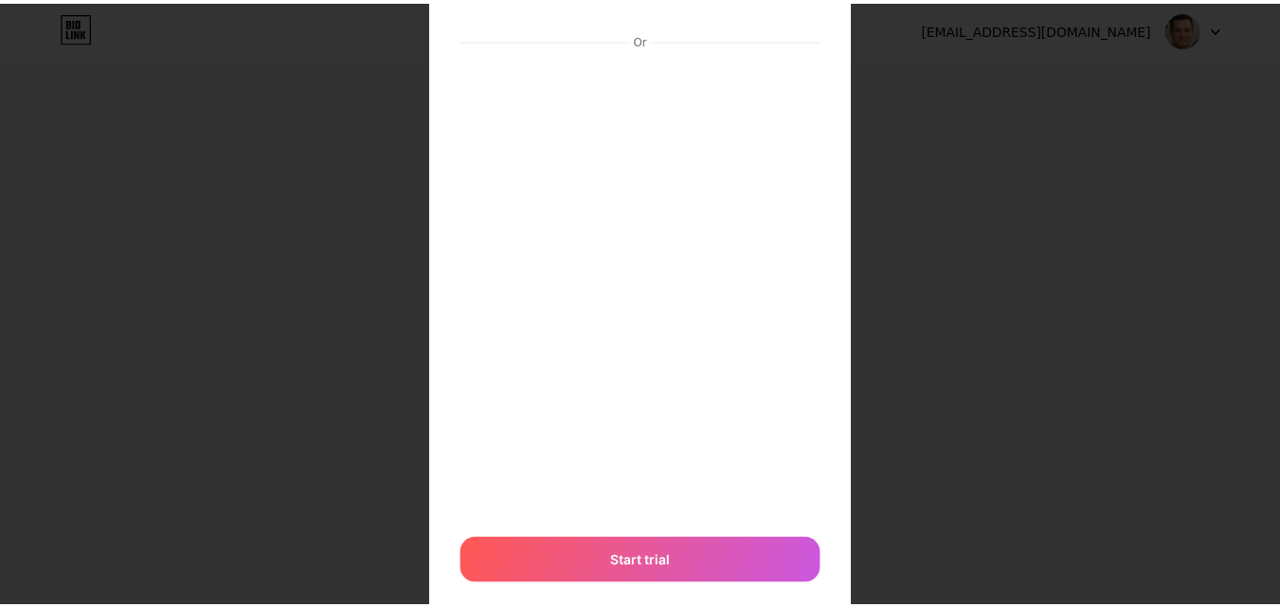
scroll to position [0, 0]
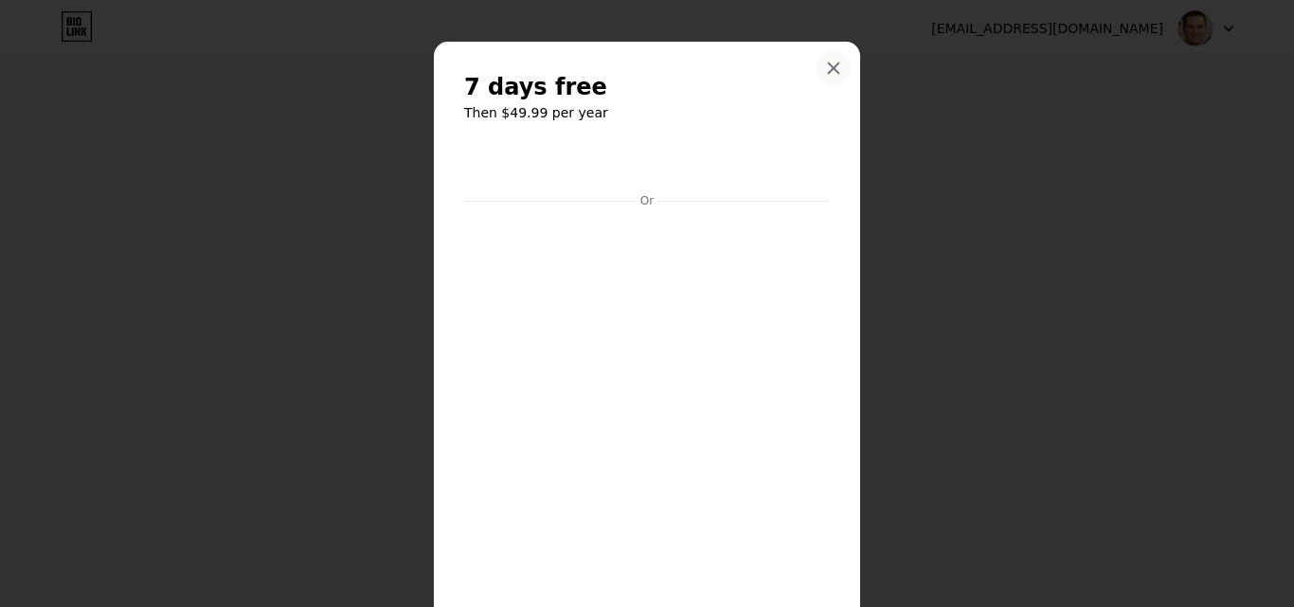
click at [826, 65] on icon at bounding box center [833, 68] width 15 height 15
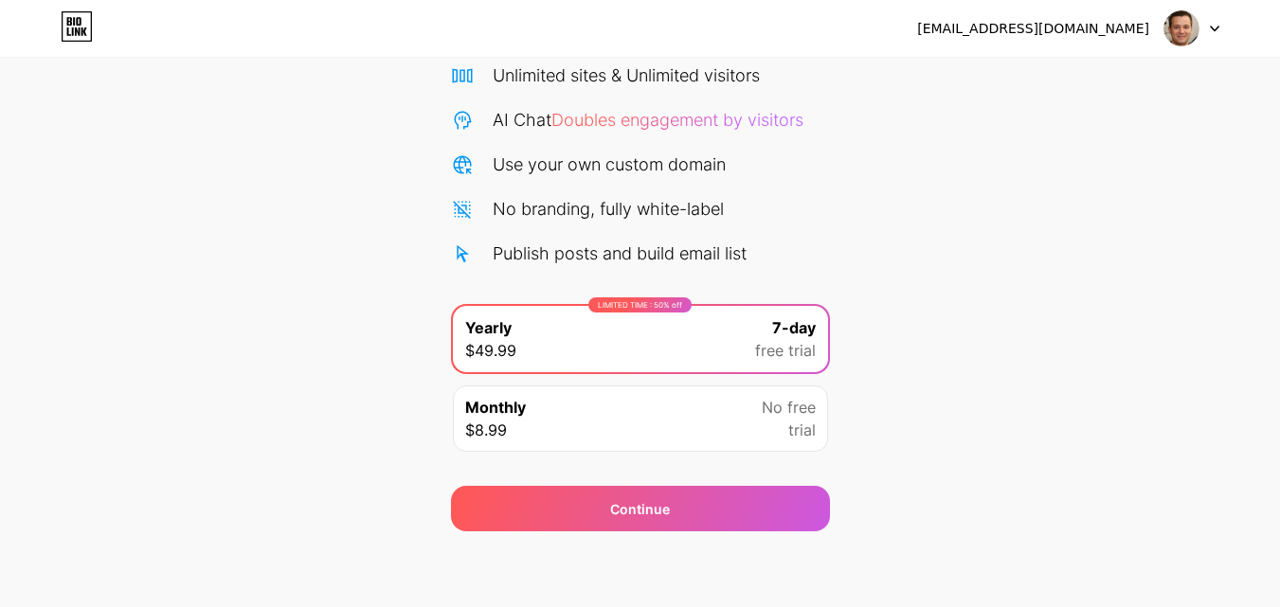
click at [661, 442] on div "Monthly $8.99 No free trial" at bounding box center [640, 419] width 375 height 66
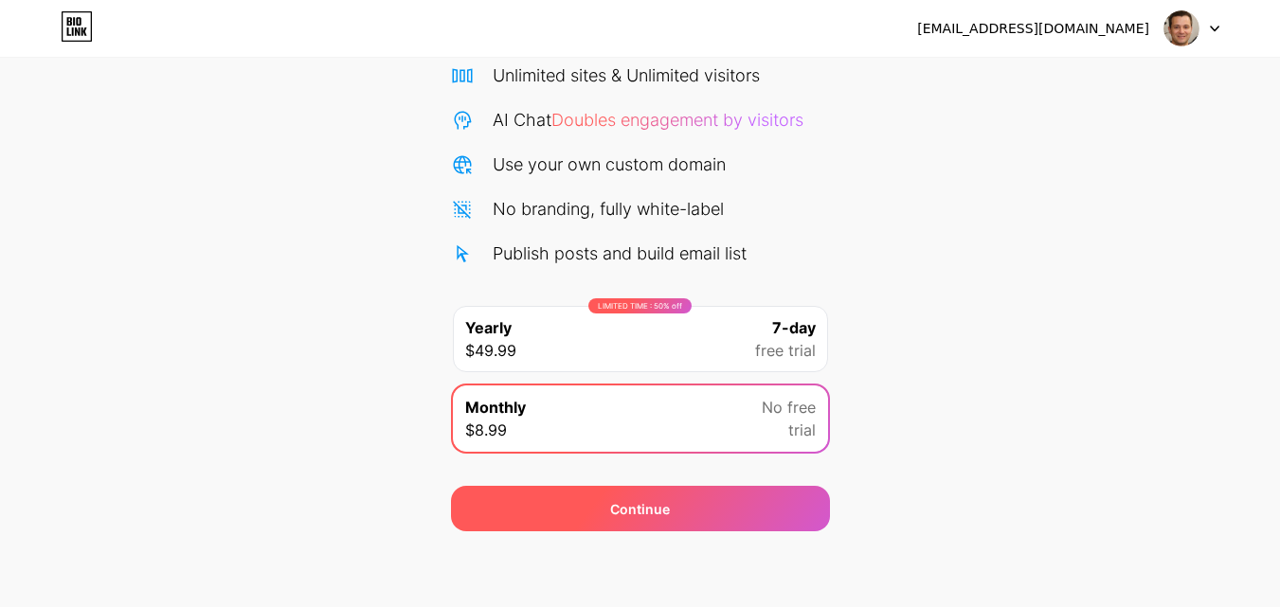
click at [637, 493] on div "Continue" at bounding box center [640, 508] width 379 height 45
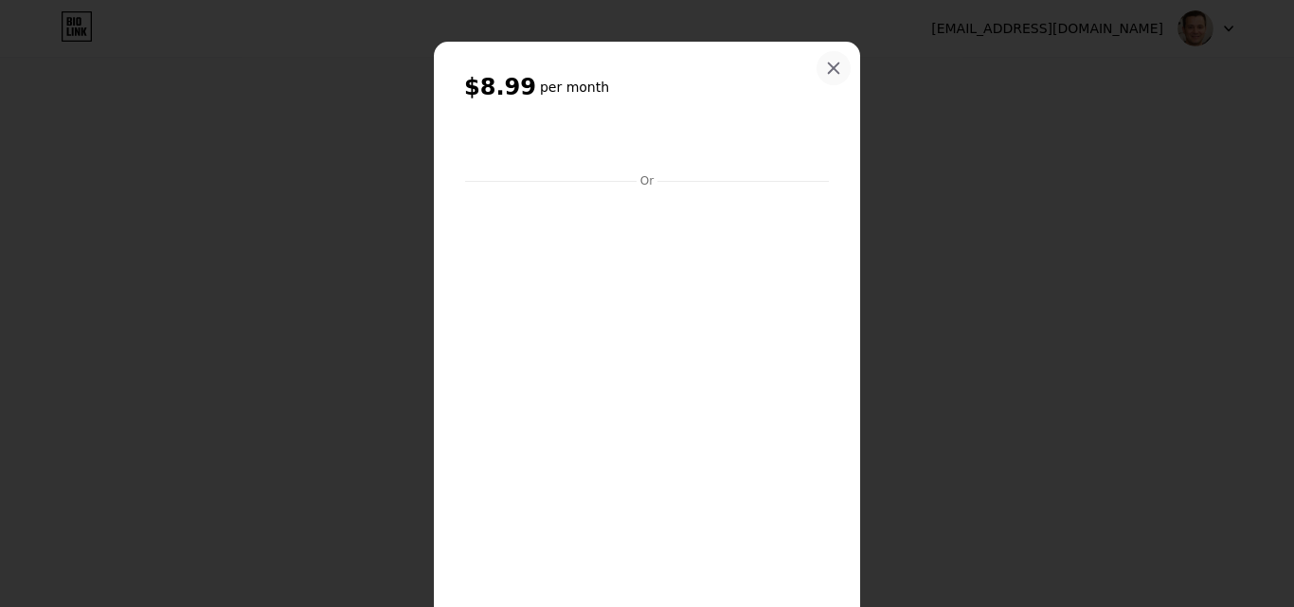
click at [829, 64] on icon at bounding box center [834, 68] width 10 height 10
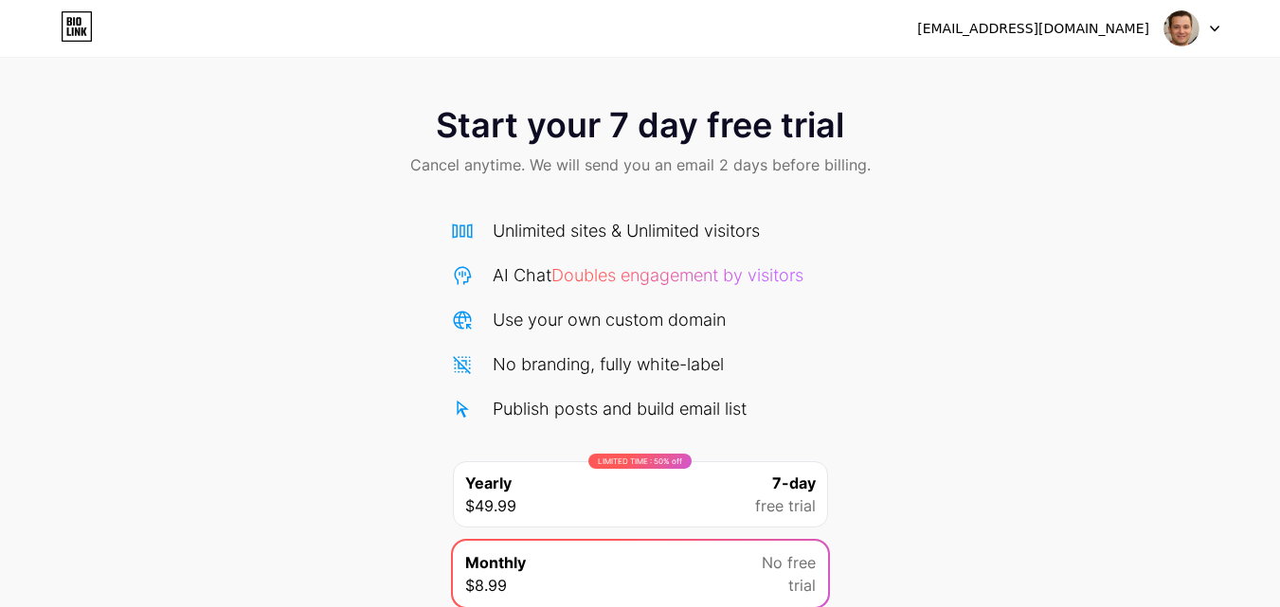
click at [1158, 28] on div "[EMAIL_ADDRESS][DOMAIN_NAME]" at bounding box center [1068, 28] width 302 height 34
click at [1029, 30] on div "[EMAIL_ADDRESS][DOMAIN_NAME]" at bounding box center [1033, 29] width 232 height 20
click at [1172, 34] on img at bounding box center [1182, 28] width 36 height 36
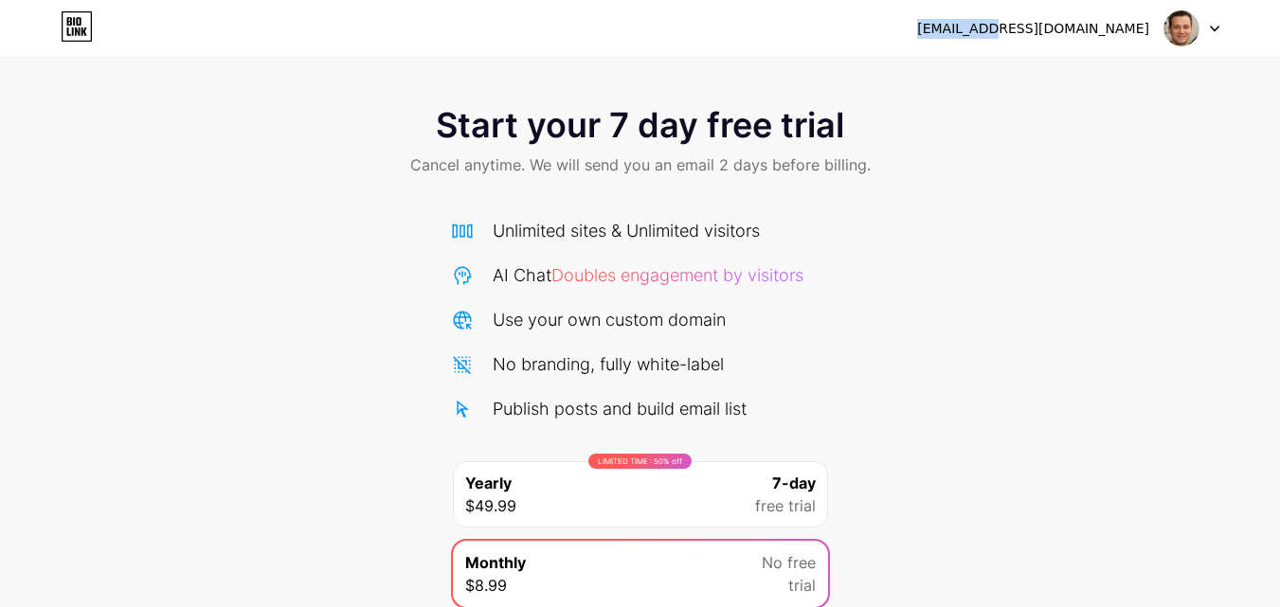
click at [1172, 34] on img at bounding box center [1182, 28] width 36 height 36
click at [1205, 27] on div at bounding box center [1192, 28] width 55 height 34
click at [668, 51] on div "[EMAIL_ADDRESS][DOMAIN_NAME] Logout" at bounding box center [640, 28] width 1280 height 57
